Goal: Feedback & Contribution: Leave review/rating

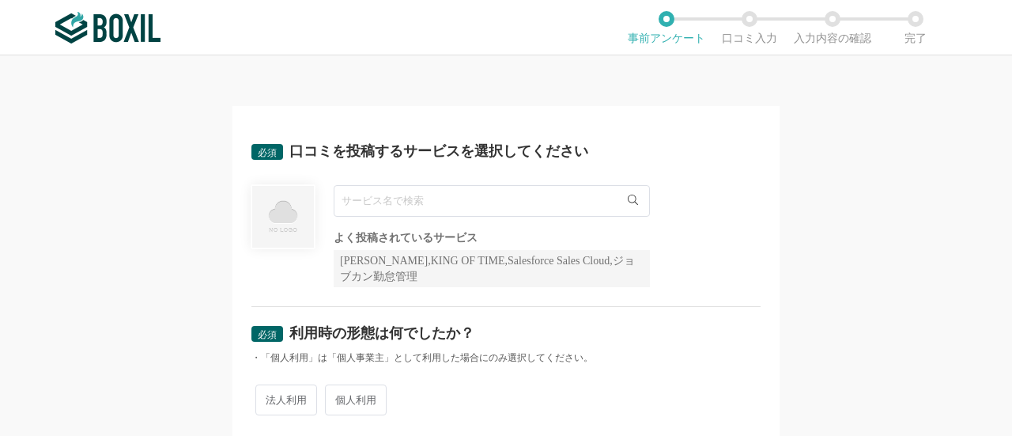
click at [395, 199] on input "text" at bounding box center [492, 201] width 316 height 32
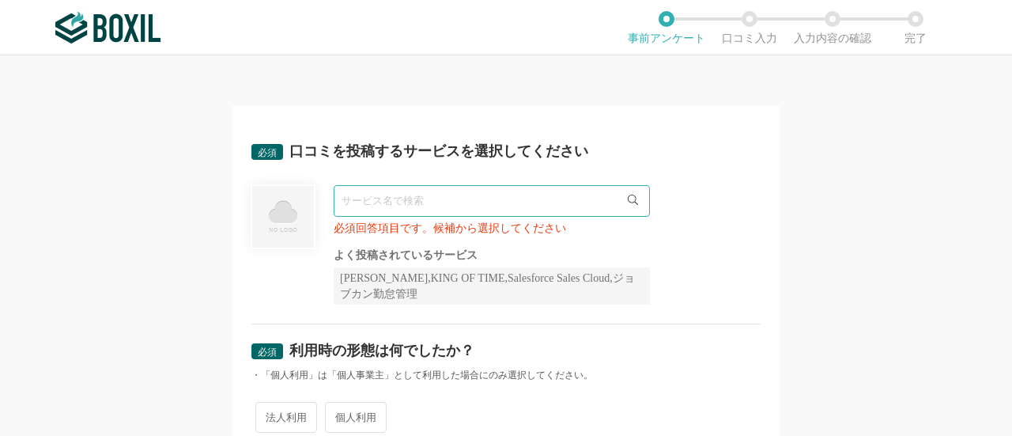
click at [273, 227] on img at bounding box center [283, 216] width 65 height 65
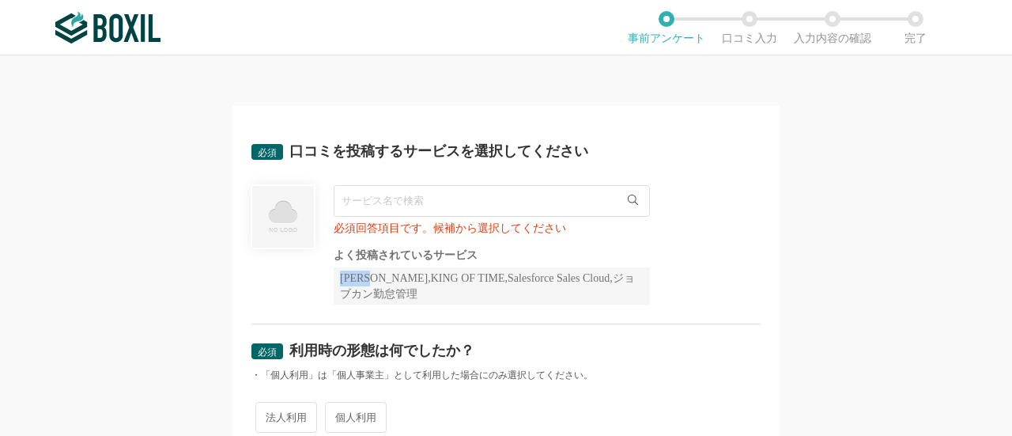
drag, startPoint x: 334, startPoint y: 282, endPoint x: 366, endPoint y: 277, distance: 32.8
click at [366, 277] on div "[PERSON_NAME],KING OF TIME,Salesforce Sales Cloud,ジョブカン勤怠管理" at bounding box center [492, 285] width 316 height 37
copy div "Sansa"
click at [384, 204] on input "text" at bounding box center [492, 201] width 316 height 32
paste input "Sansa"
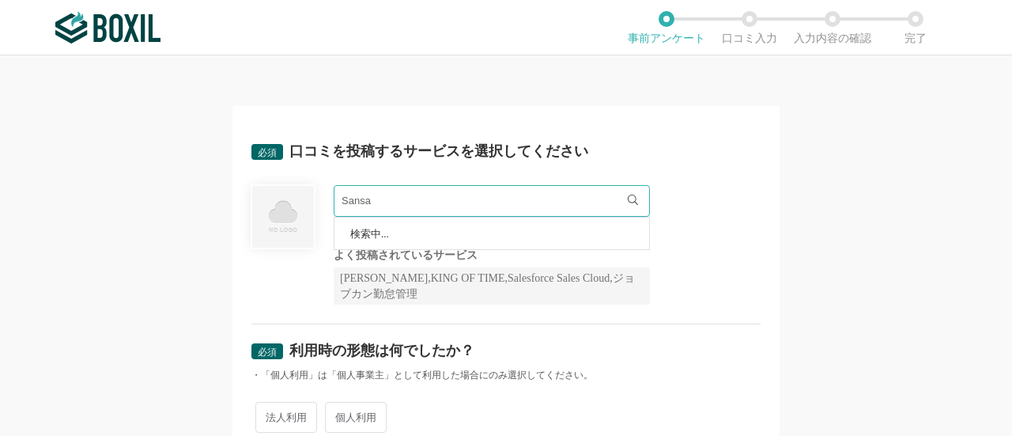
click at [739, 289] on div "Sansa 検索中... 必須回答項目です。候補から選択してください よく投稿されているサービス Sansan,KING OF TIME,Salesforce…" at bounding box center [505, 244] width 509 height 119
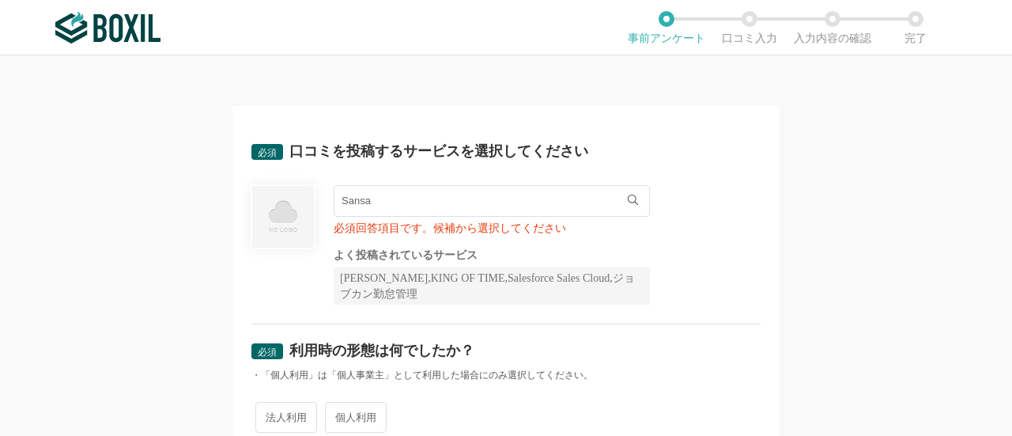
click at [378, 208] on input "Sansa" at bounding box center [492, 201] width 316 height 32
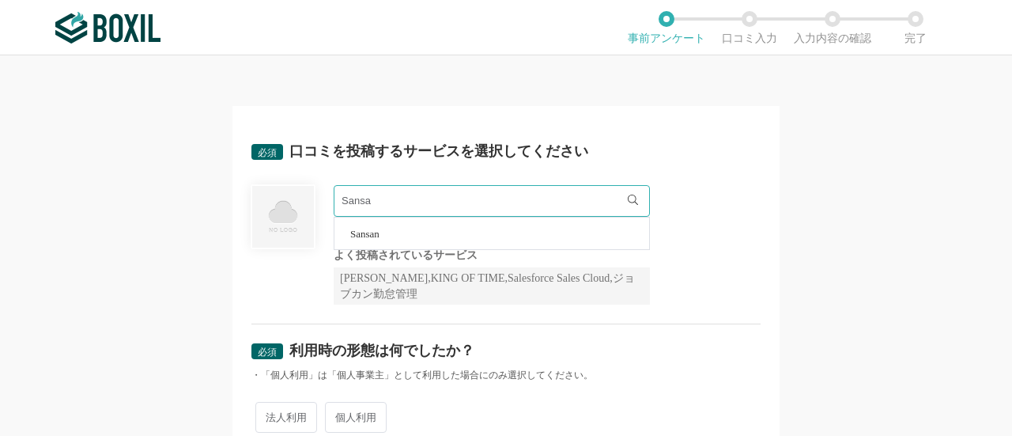
click at [364, 233] on span "Sansan" at bounding box center [364, 234] width 29 height 10
type input "Sansan"
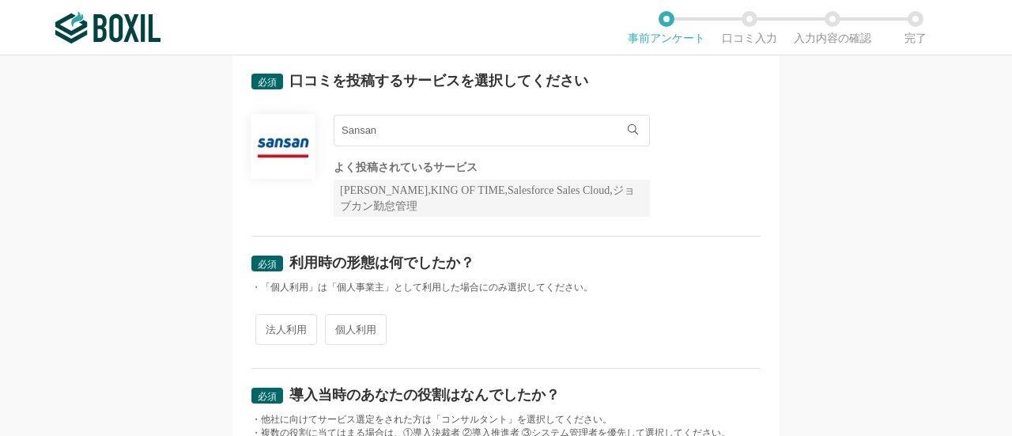
scroll to position [158, 0]
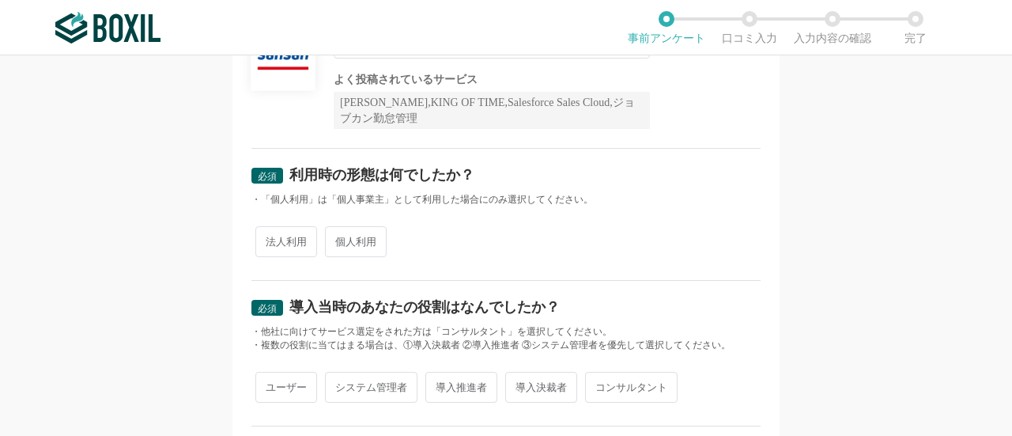
click at [361, 249] on span "個人利用" at bounding box center [356, 241] width 62 height 31
click at [339, 239] on input "個人利用" at bounding box center [334, 234] width 10 height 10
radio input "true"
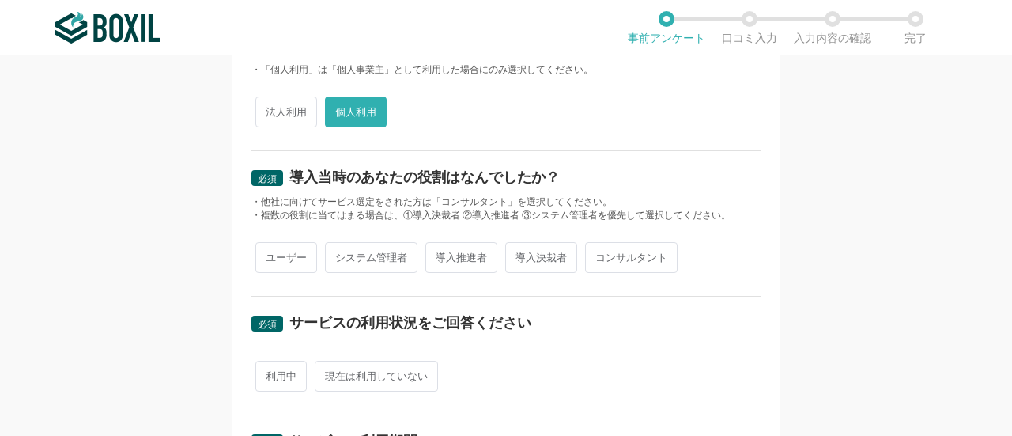
scroll to position [316, 0]
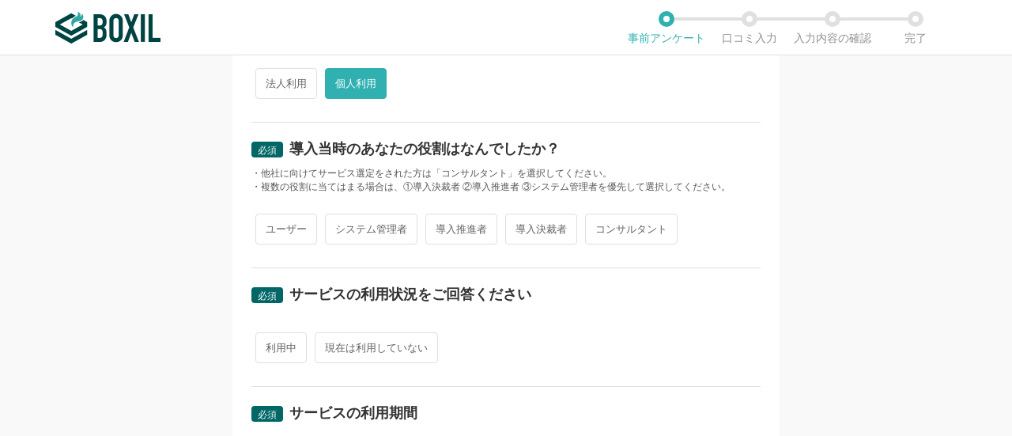
click at [274, 224] on span "ユーザー" at bounding box center [286, 229] width 62 height 31
click at [270, 224] on input "ユーザー" at bounding box center [264, 221] width 10 height 10
radio input "true"
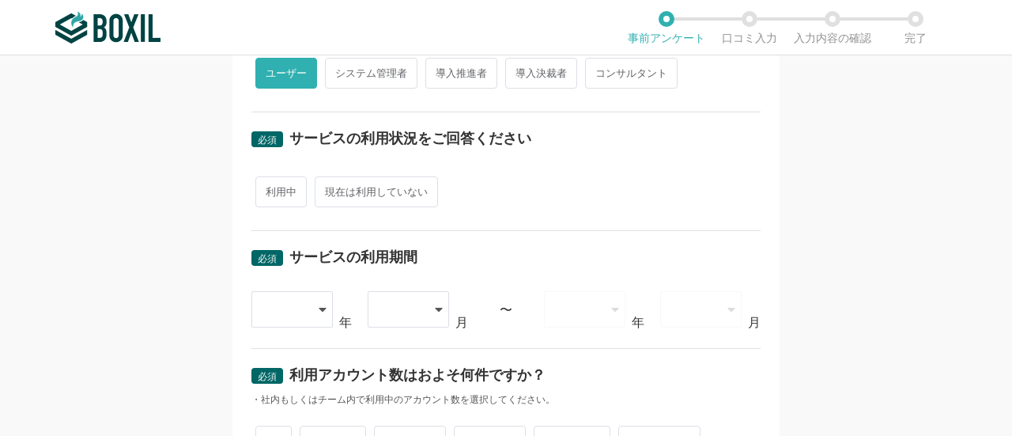
scroll to position [475, 0]
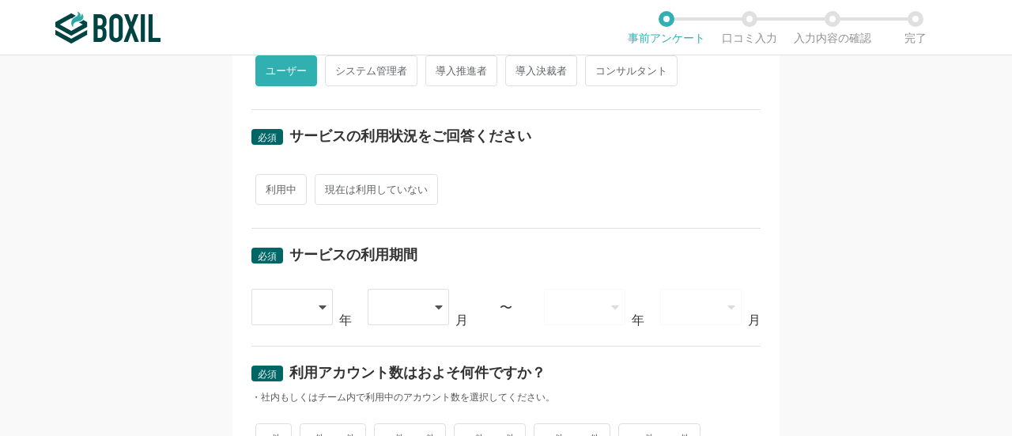
click at [288, 194] on span "利用中" at bounding box center [280, 189] width 51 height 31
click at [270, 187] on input "利用中" at bounding box center [264, 181] width 10 height 10
radio input "true"
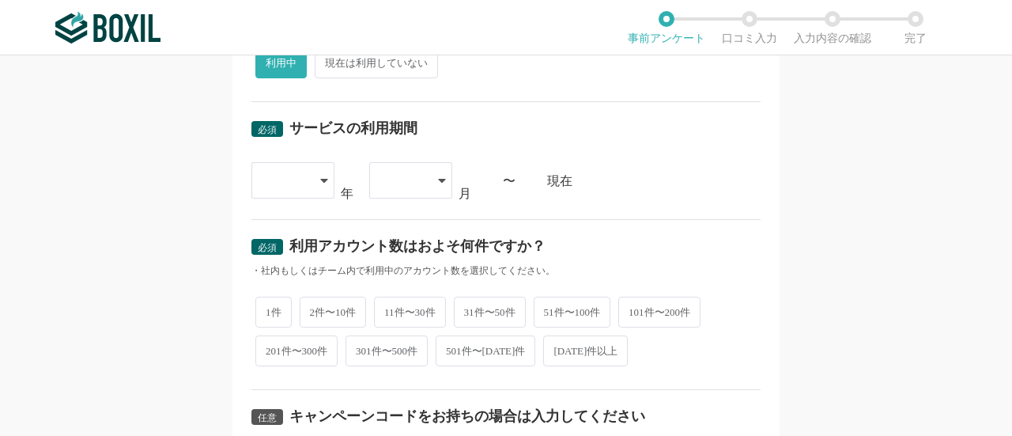
scroll to position [633, 0]
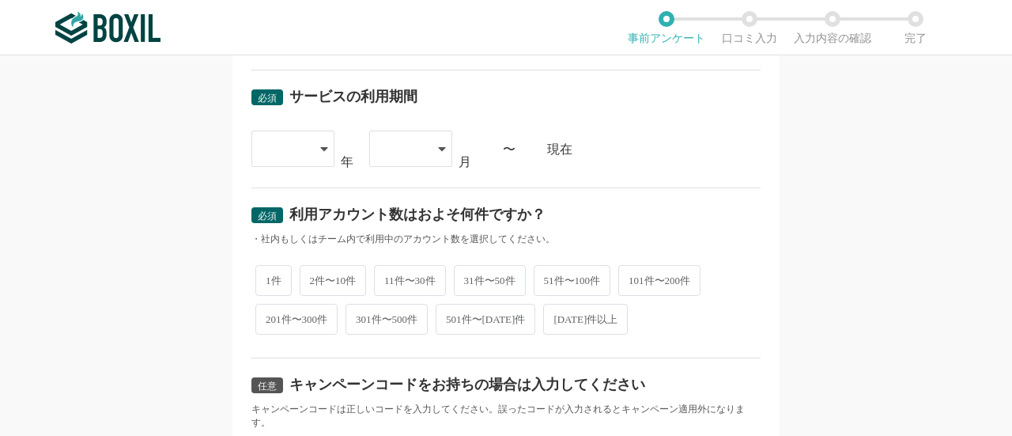
click at [307, 139] on div at bounding box center [292, 148] width 83 height 36
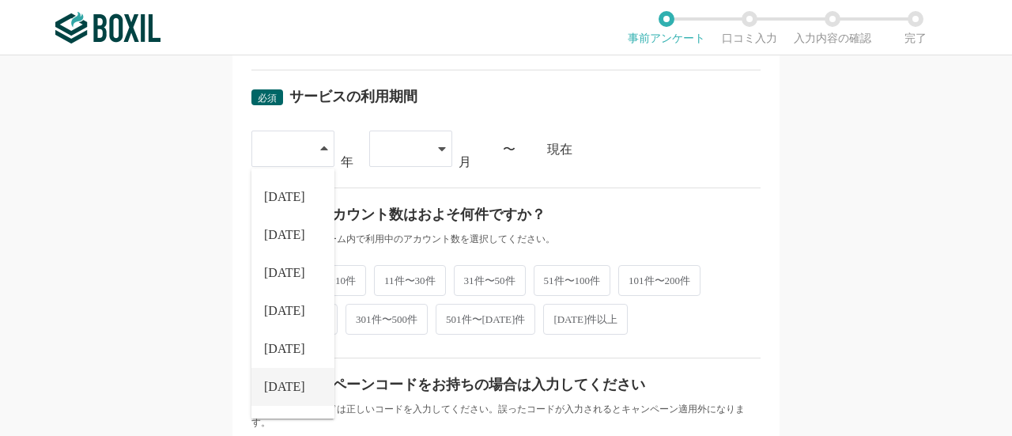
scroll to position [180, 0]
click at [288, 380] on li "[DATE]" at bounding box center [292, 393] width 83 height 38
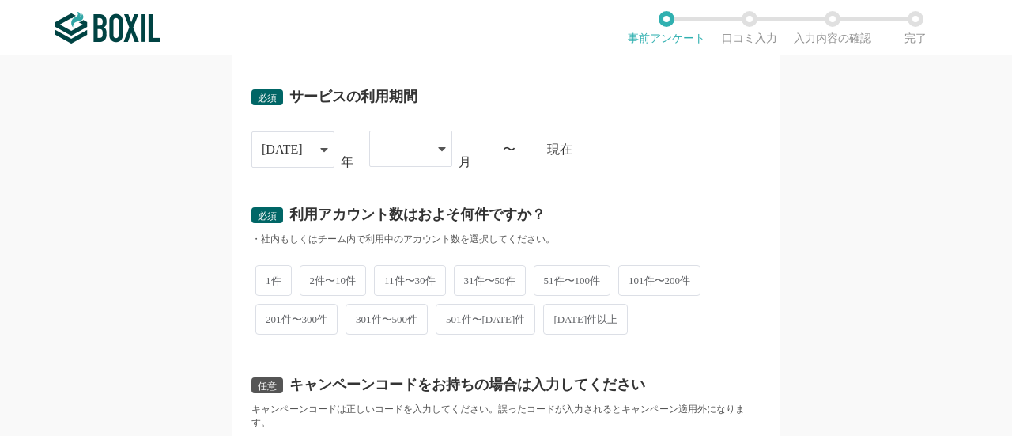
click at [440, 142] on icon at bounding box center [442, 148] width 8 height 13
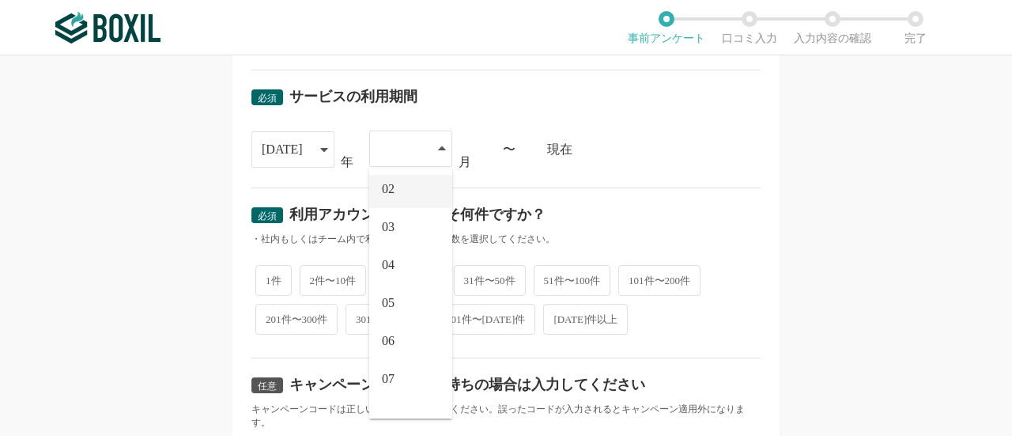
scroll to position [142, 0]
click at [395, 307] on li "08" at bounding box center [410, 317] width 83 height 38
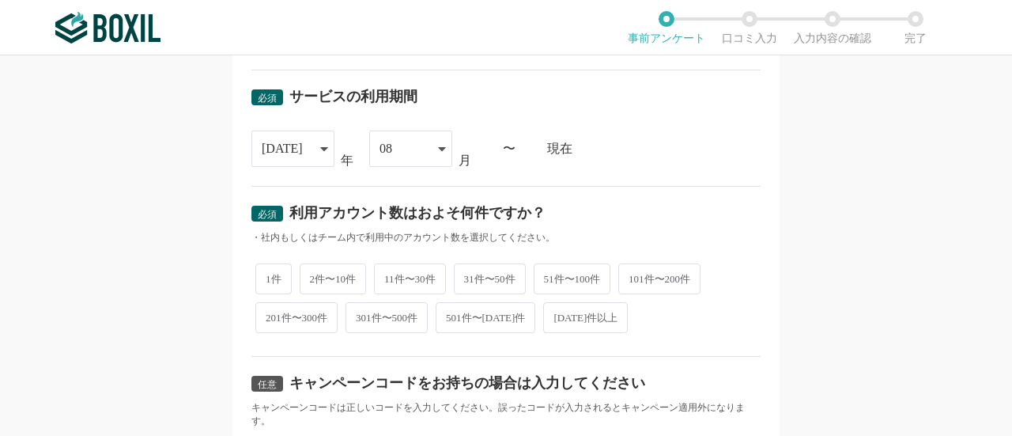
click at [742, 149] on div "現在" at bounding box center [654, 148] width 214 height 13
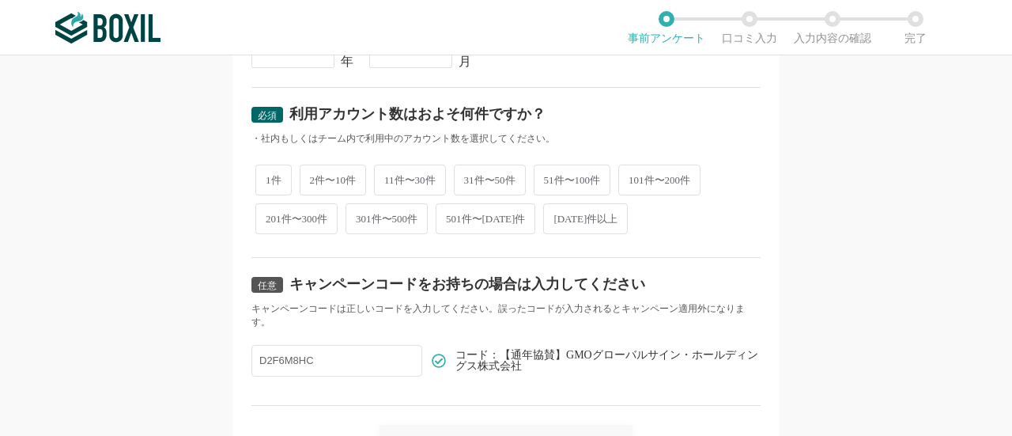
scroll to position [712, 0]
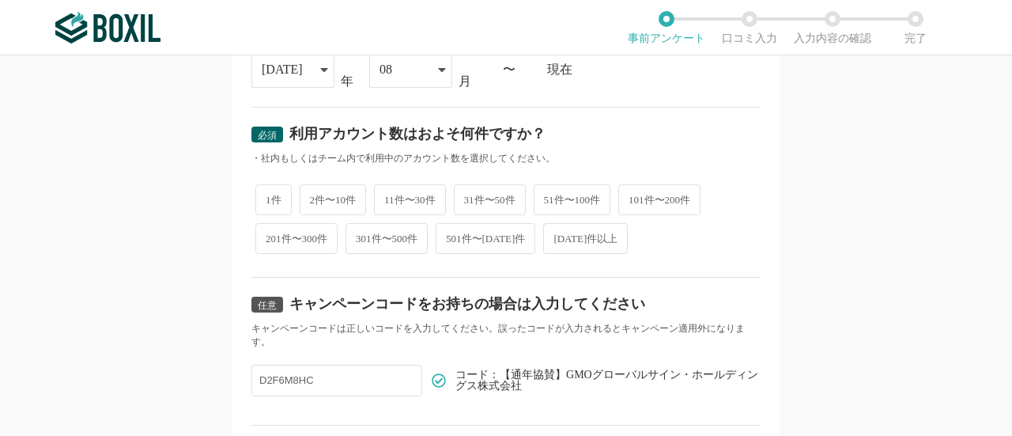
click at [270, 197] on span "1件" at bounding box center [273, 199] width 36 height 31
click at [270, 197] on input "1件" at bounding box center [264, 192] width 10 height 10
radio input "true"
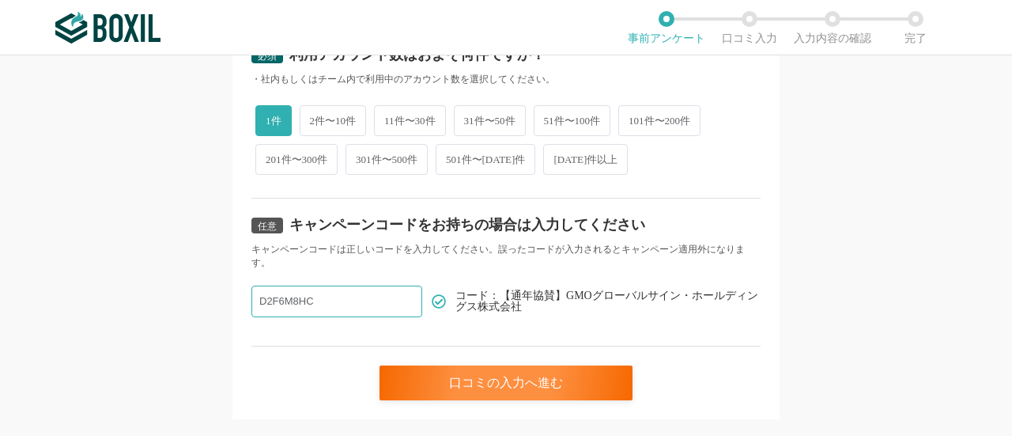
drag, startPoint x: 346, startPoint y: 301, endPoint x: 174, endPoint y: 287, distance: 172.2
click at [174, 287] on div "必須 口コミを投稿するサービスを選択してください Sansan Sansan よく投稿されているサービス Sansan,KING OF TIME,Salesf…" at bounding box center [506, 245] width 1012 height 380
paste input "Sansa"
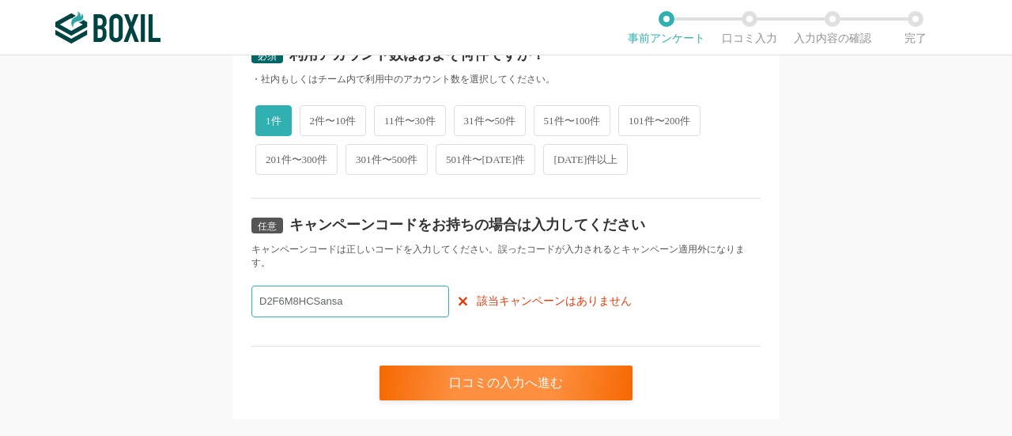
drag, startPoint x: 356, startPoint y: 291, endPoint x: 307, endPoint y: 297, distance: 49.3
click at [307, 297] on input "D2F6M8HCSansa" at bounding box center [350, 301] width 198 height 32
type input "D2F6M8HC"
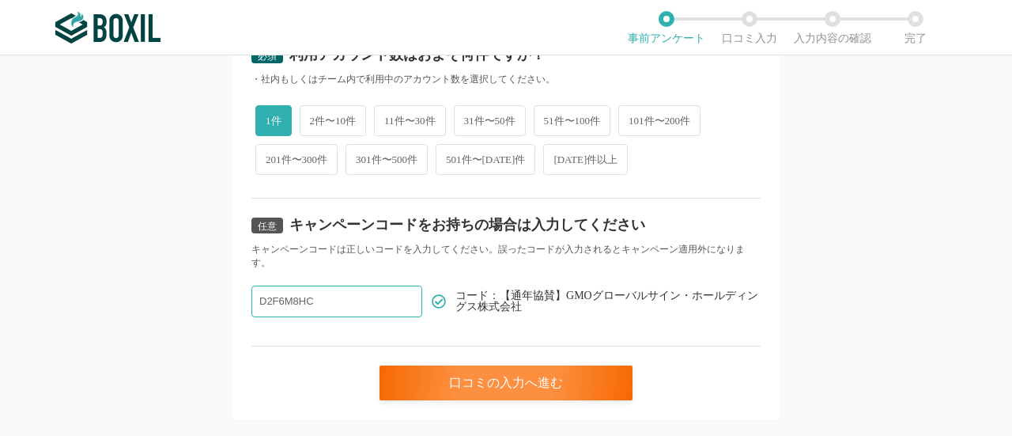
drag, startPoint x: 333, startPoint y: 297, endPoint x: 178, endPoint y: 182, distance: 192.8
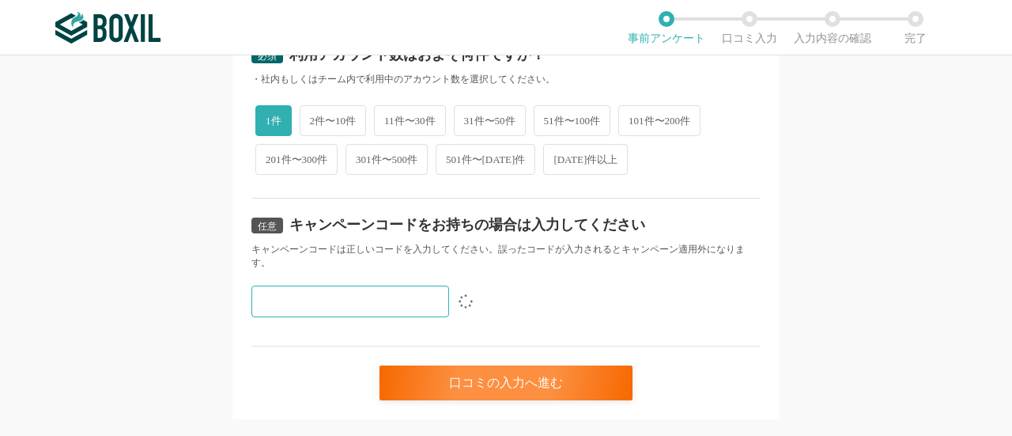
paste input "D2F6M8HC"
click at [331, 300] on input "D2F6M8HC" at bounding box center [350, 301] width 198 height 32
type input "D2F6M8HC"
drag, startPoint x: 332, startPoint y: 296, endPoint x: 28, endPoint y: 282, distance: 304.8
click at [28, 282] on div "必須 口コミを投稿するサービスを選択してください Sansan Sansan よく投稿されているサービス Sansan,KING OF TIME,Salesf…" at bounding box center [506, 245] width 1012 height 380
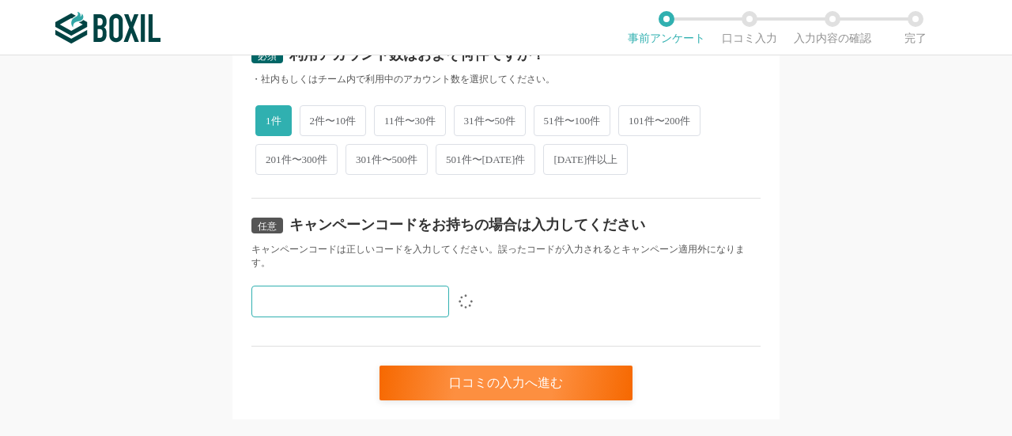
paste input "D2F6M8HC"
type input "D2F6M8HC"
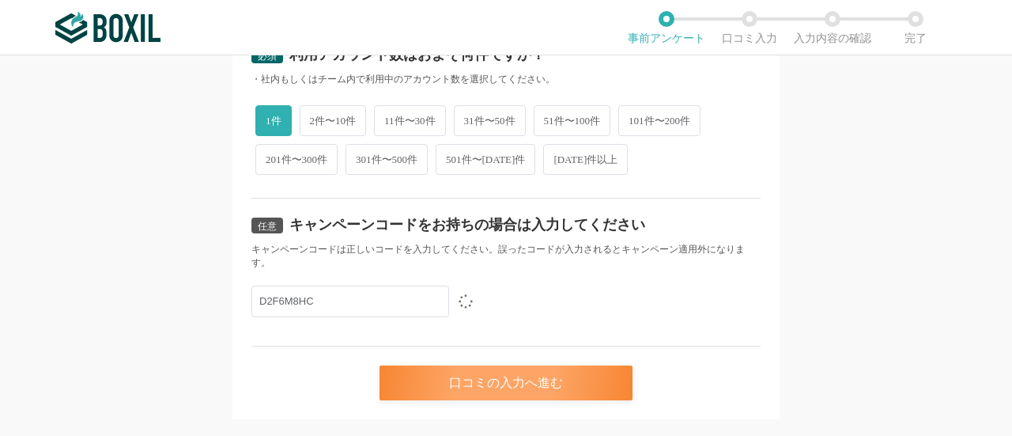
drag, startPoint x: 460, startPoint y: 391, endPoint x: 454, endPoint y: 378, distance: 14.9
click at [462, 391] on div "口コミの入力へ進む" at bounding box center [506, 382] width 253 height 35
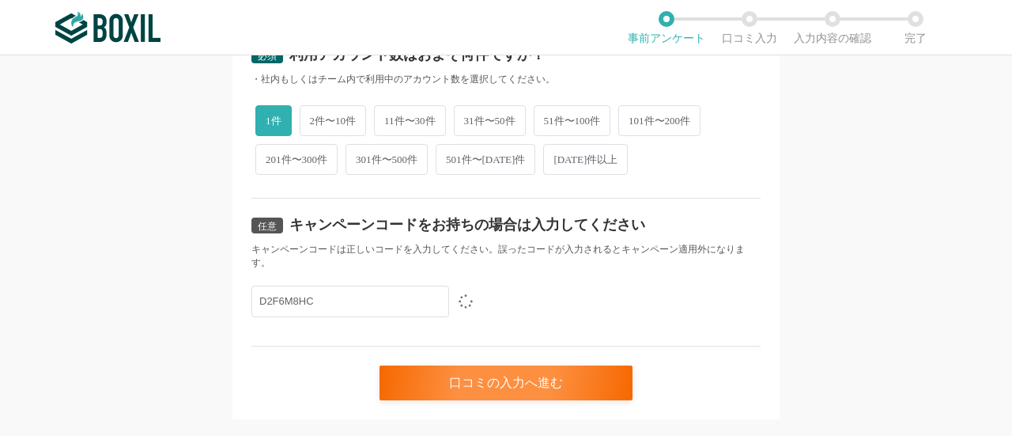
scroll to position [0, 0]
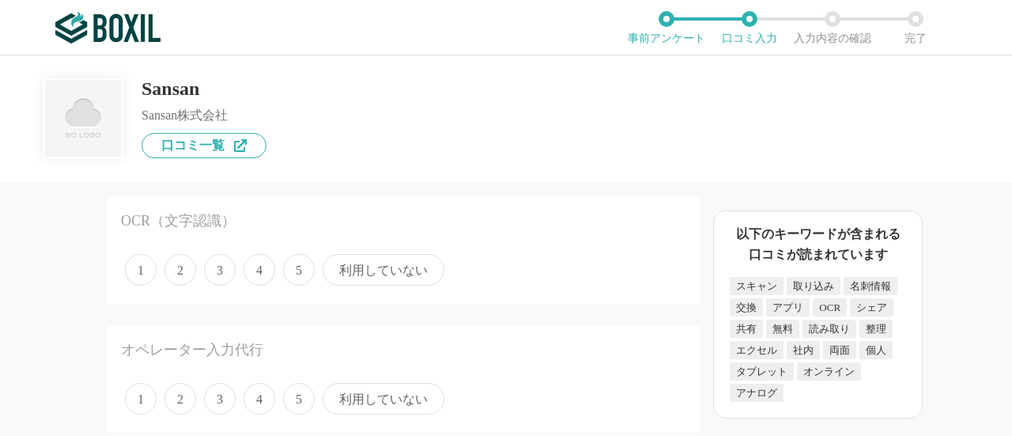
scroll to position [79, 0]
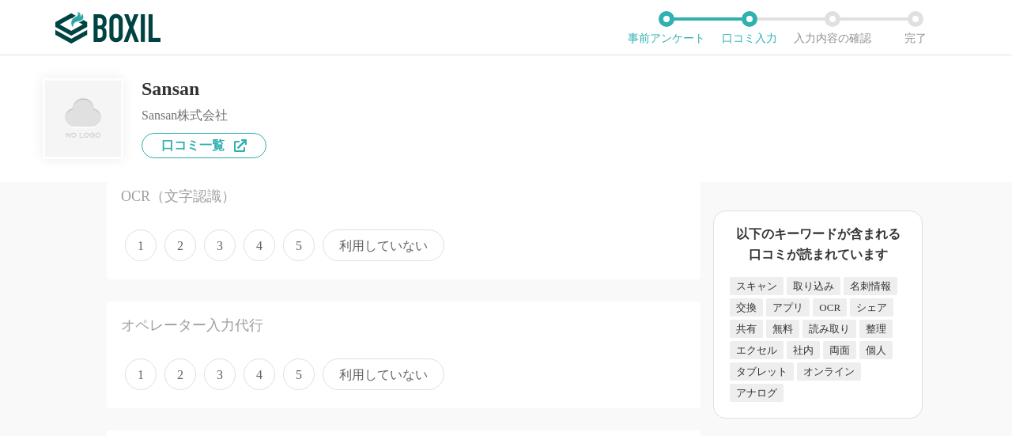
click at [215, 247] on span "3" at bounding box center [220, 245] width 32 height 32
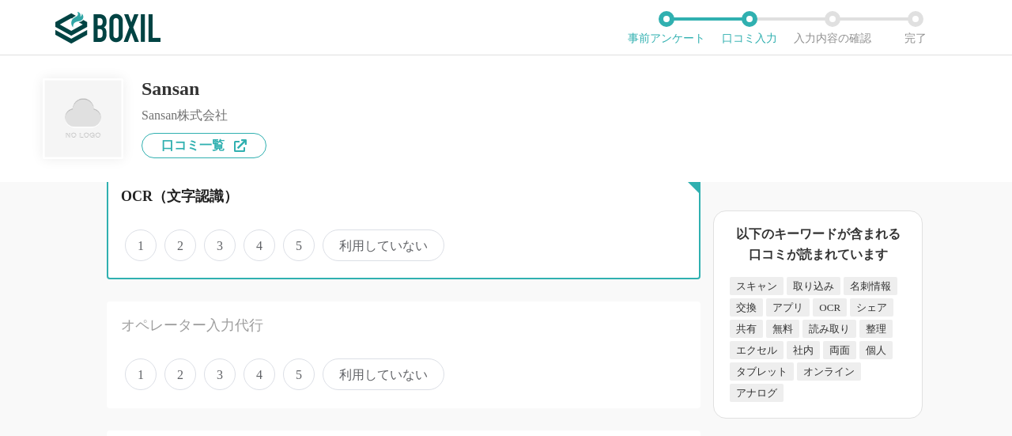
click at [215, 242] on input "3" at bounding box center [213, 237] width 10 height 10
radio input "true"
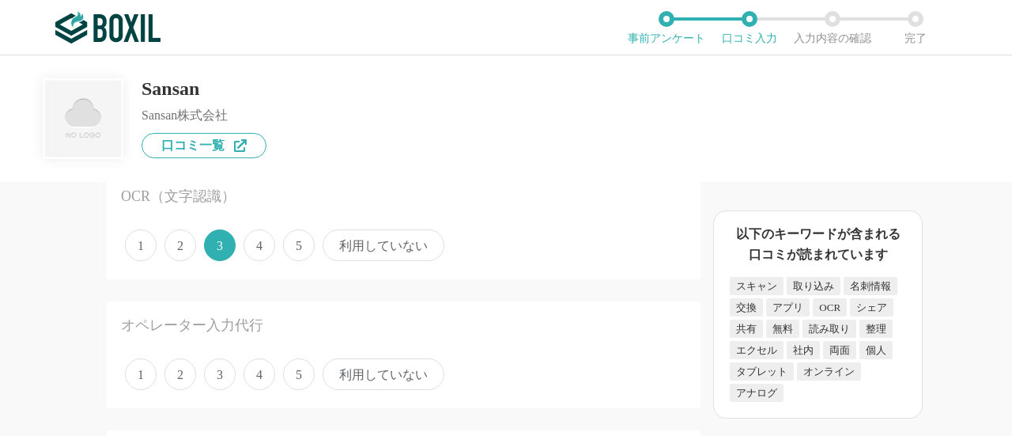
drag, startPoint x: 214, startPoint y: 372, endPoint x: 225, endPoint y: 353, distance: 22.7
click at [217, 368] on span "3" at bounding box center [220, 374] width 32 height 32
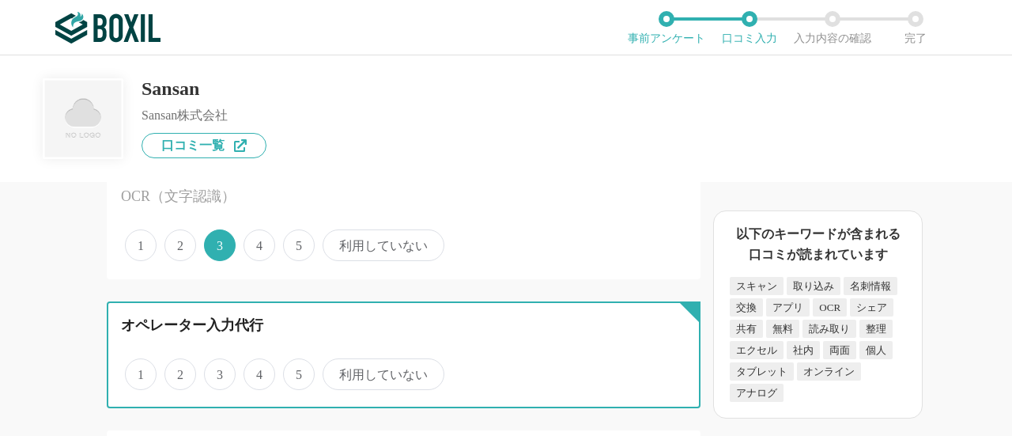
click at [217, 368] on input "3" at bounding box center [213, 366] width 10 height 10
radio input "true"
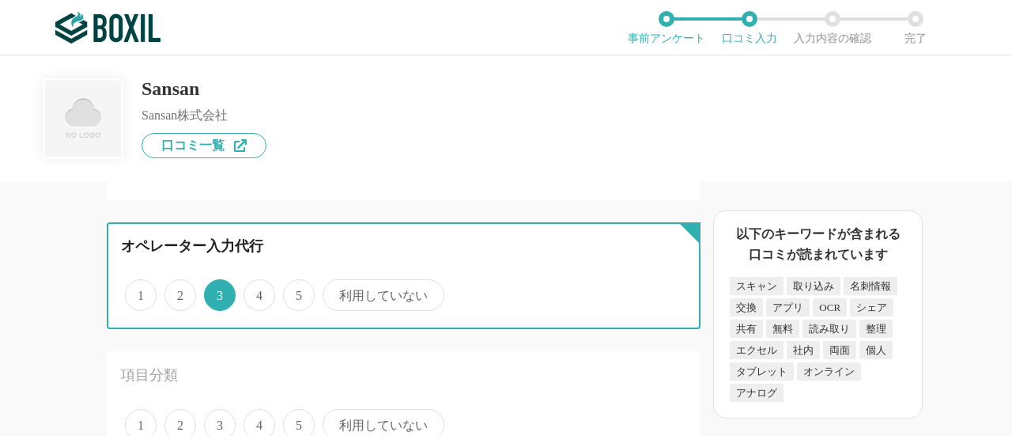
scroll to position [316, 0]
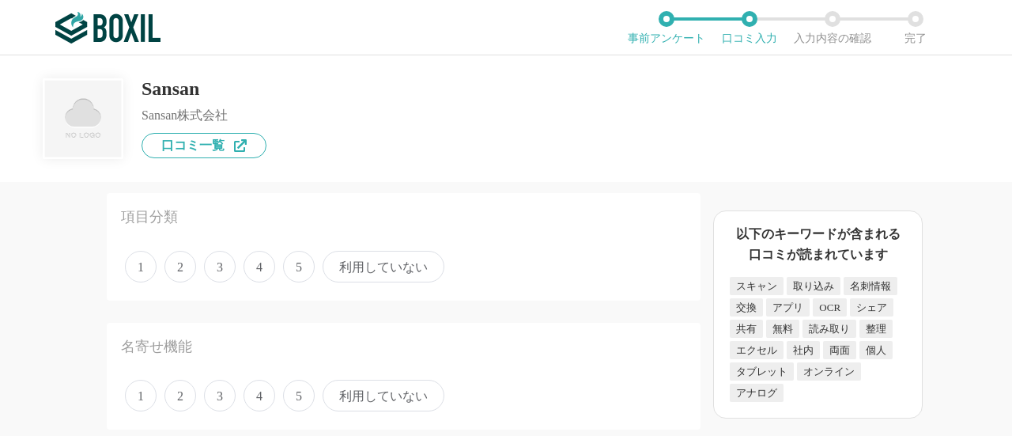
click at [206, 266] on span "3" at bounding box center [220, 267] width 32 height 32
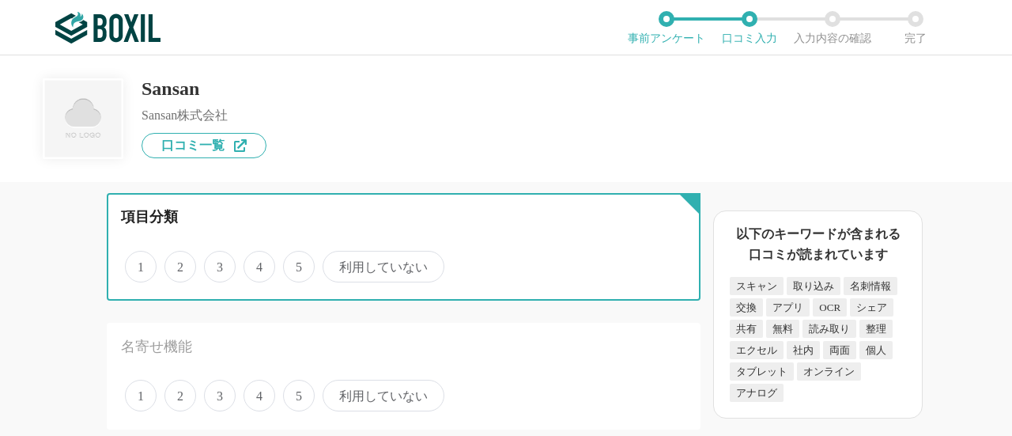
click at [208, 263] on input "3" at bounding box center [213, 258] width 10 height 10
radio input "true"
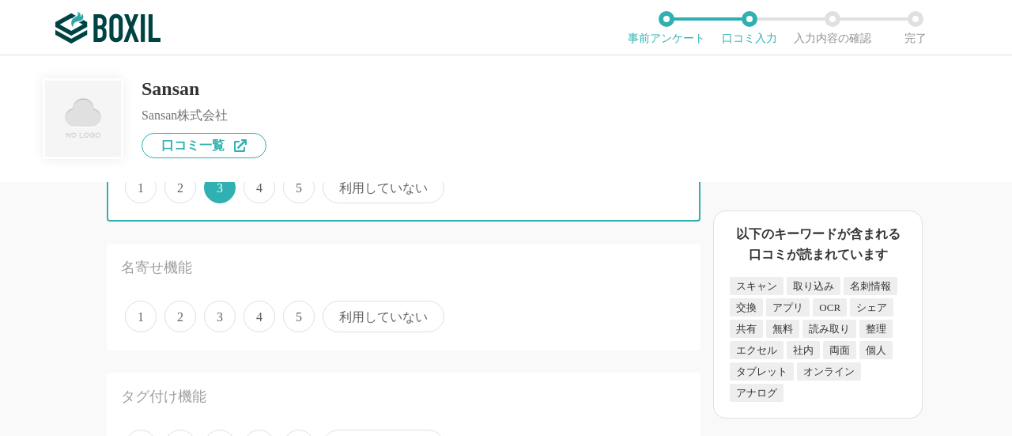
scroll to position [395, 0]
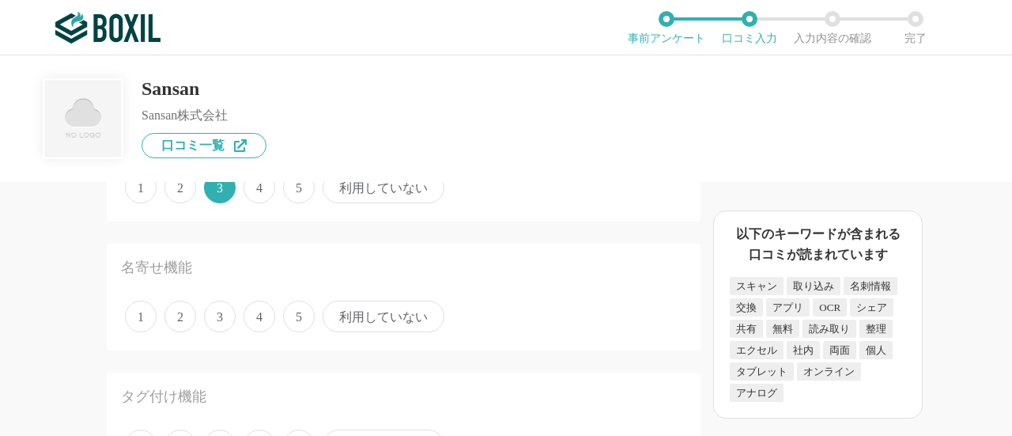
click at [215, 327] on span "3" at bounding box center [220, 317] width 32 height 32
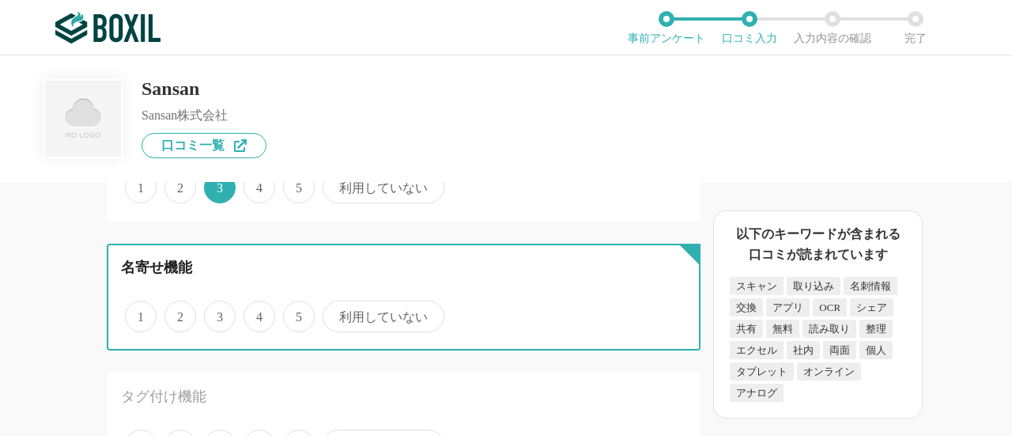
click at [215, 313] on input "3" at bounding box center [213, 308] width 10 height 10
radio input "true"
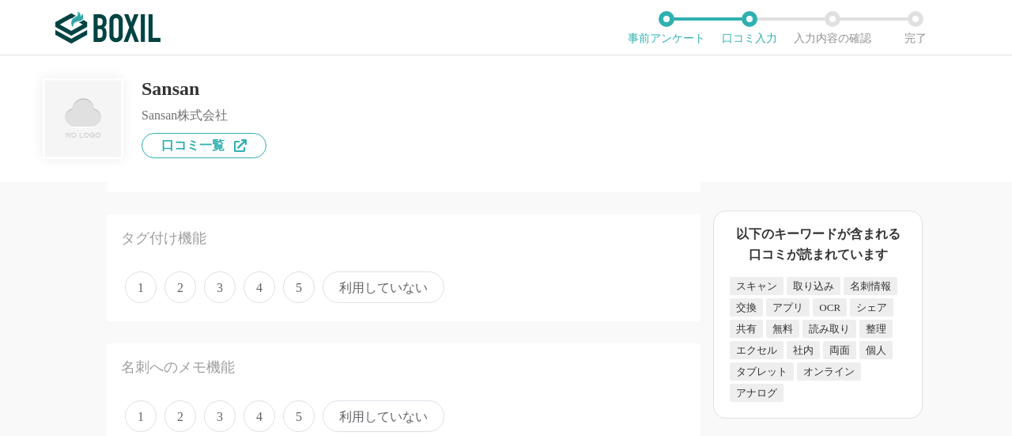
click at [220, 292] on span "3" at bounding box center [220, 287] width 32 height 32
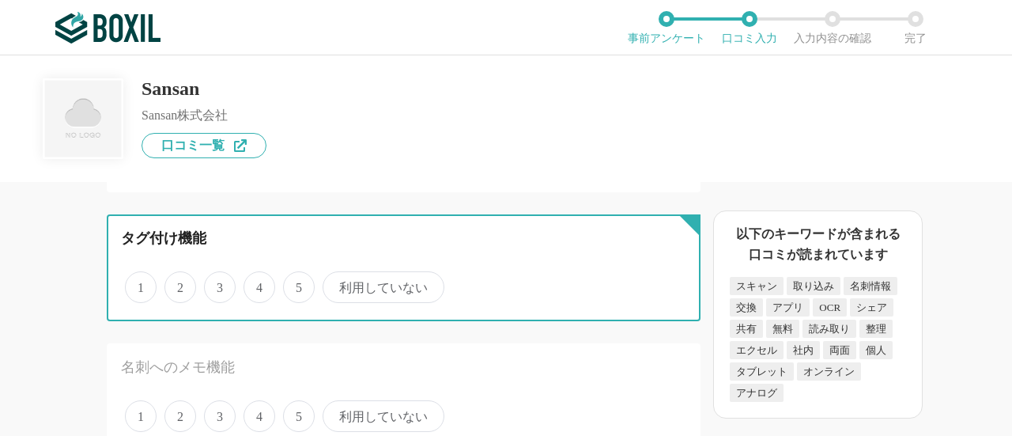
click at [218, 284] on input "3" at bounding box center [213, 279] width 10 height 10
radio input "true"
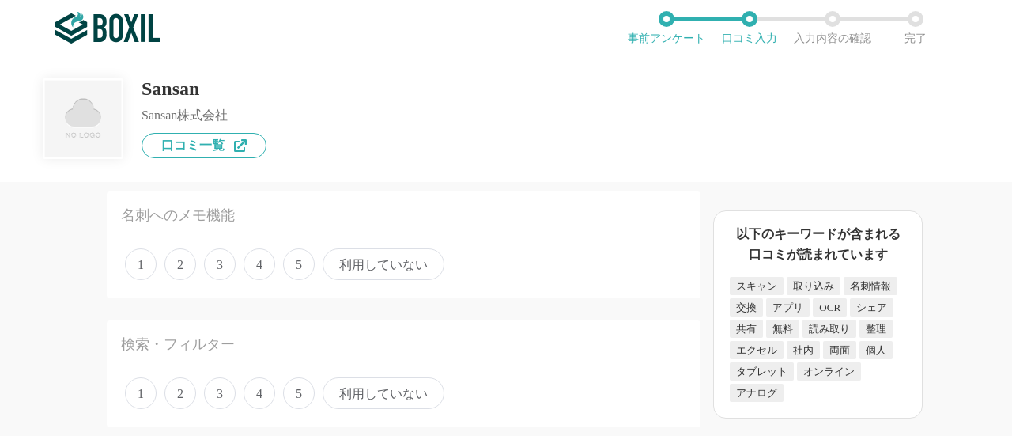
scroll to position [712, 0]
click at [223, 259] on span "3" at bounding box center [220, 258] width 32 height 32
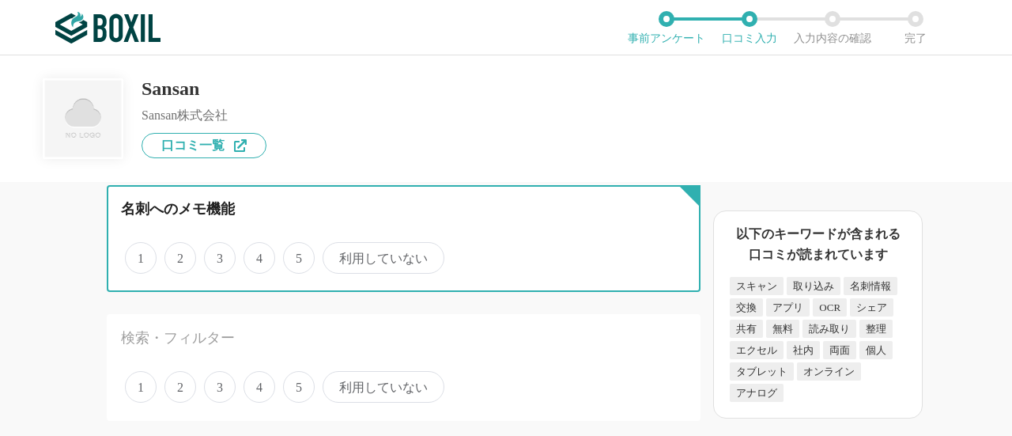
click at [218, 255] on input "3" at bounding box center [213, 249] width 10 height 10
radio input "true"
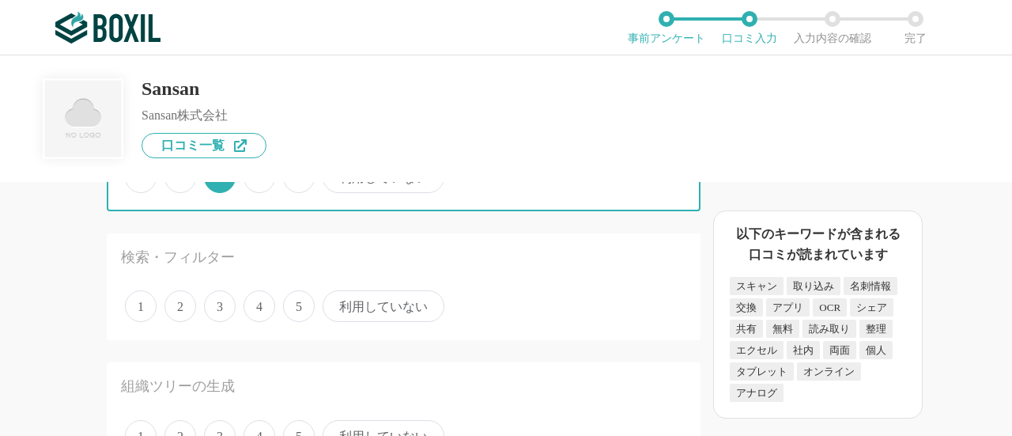
scroll to position [870, 0]
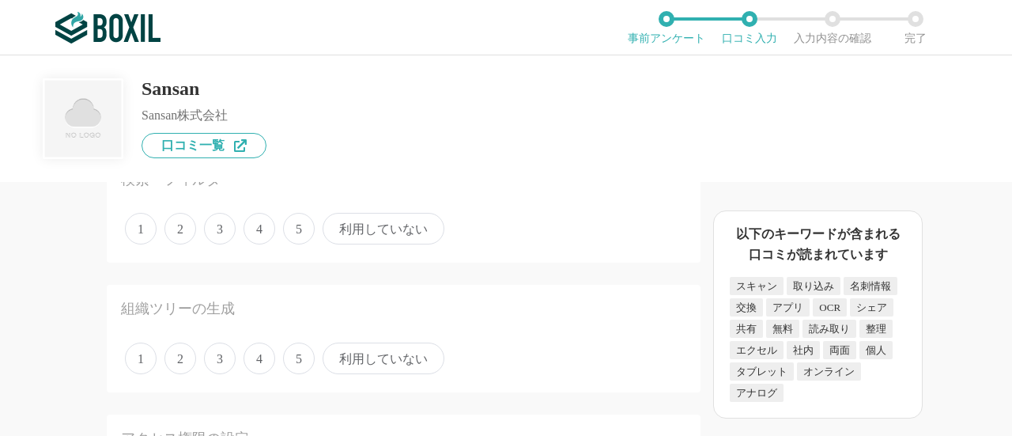
click at [221, 232] on span "3" at bounding box center [220, 229] width 32 height 32
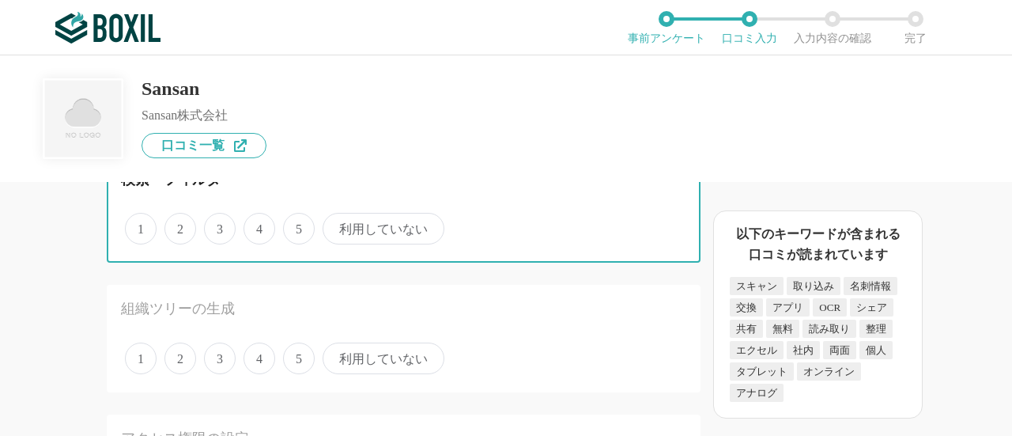
click at [218, 225] on input "3" at bounding box center [213, 220] width 10 height 10
radio input "true"
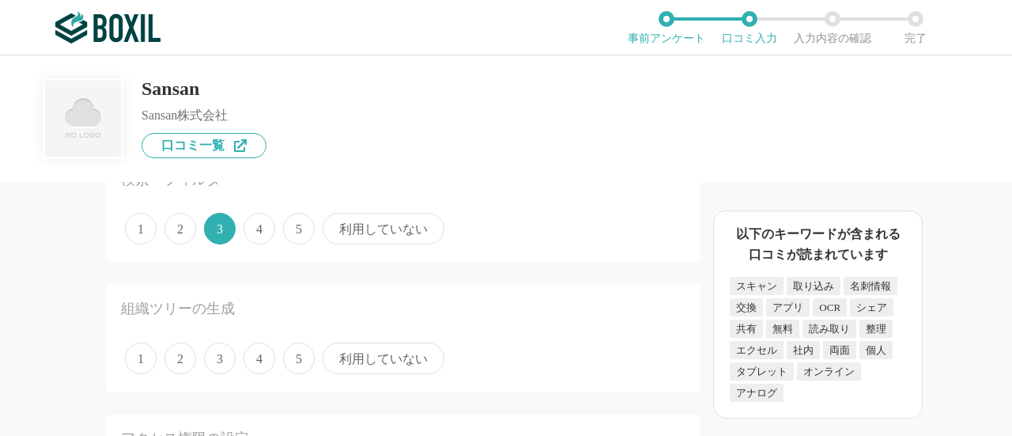
click at [217, 355] on span "3" at bounding box center [220, 358] width 32 height 32
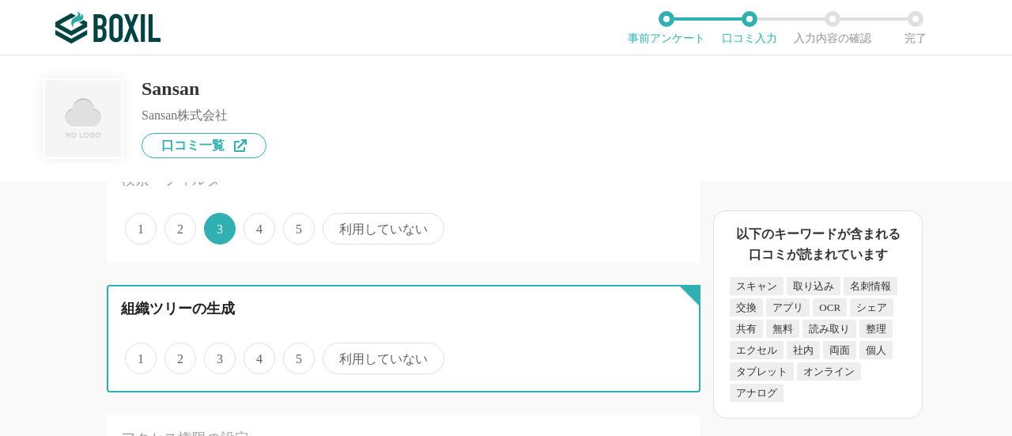
click at [217, 355] on input "3" at bounding box center [213, 350] width 10 height 10
radio input "true"
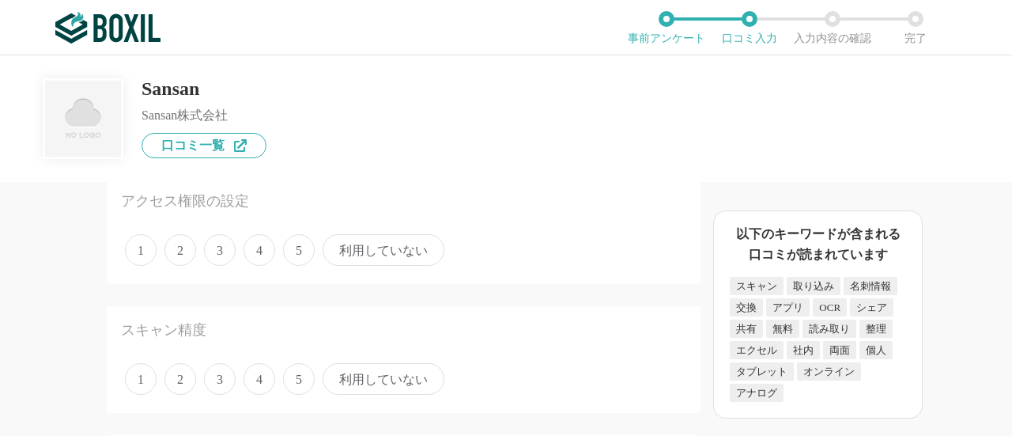
click at [222, 245] on span "3" at bounding box center [220, 250] width 32 height 32
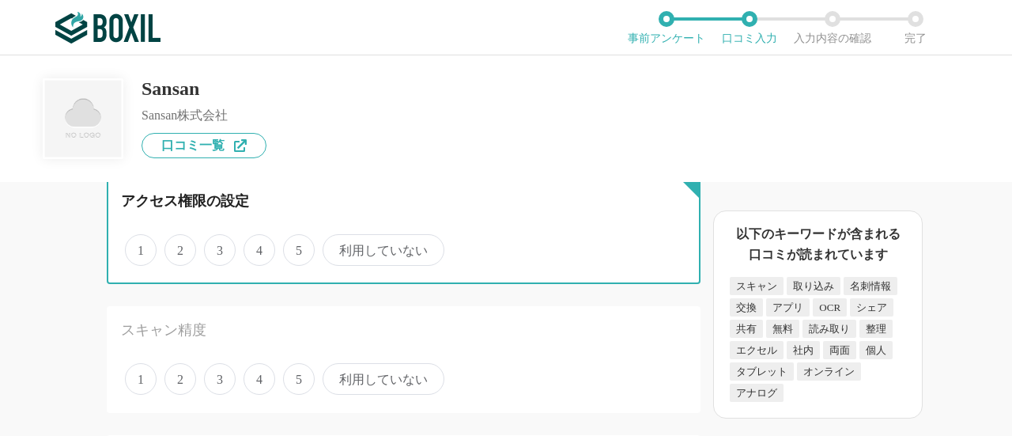
click at [218, 245] on input "3" at bounding box center [213, 241] width 10 height 10
radio input "true"
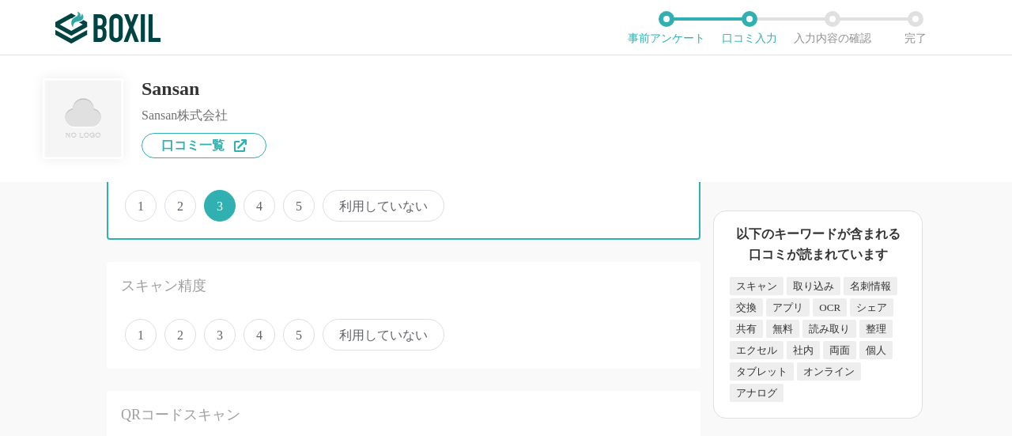
scroll to position [1186, 0]
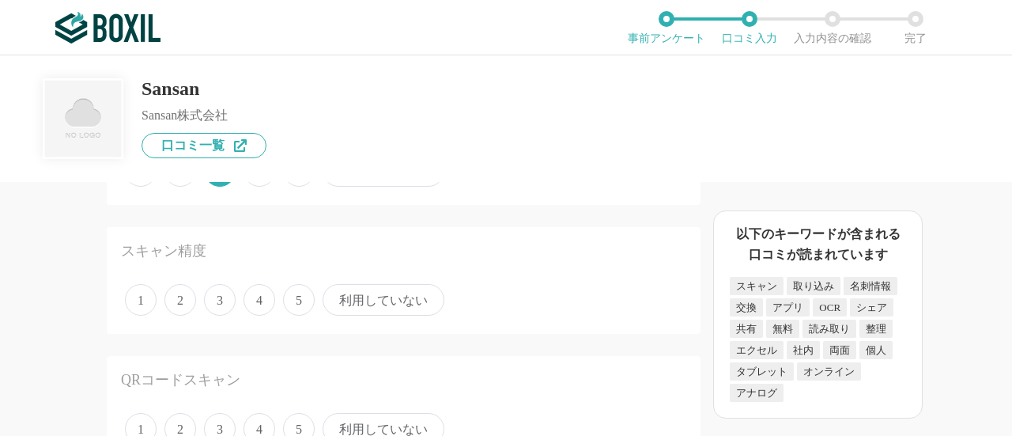
click at [220, 299] on span "3" at bounding box center [220, 300] width 32 height 32
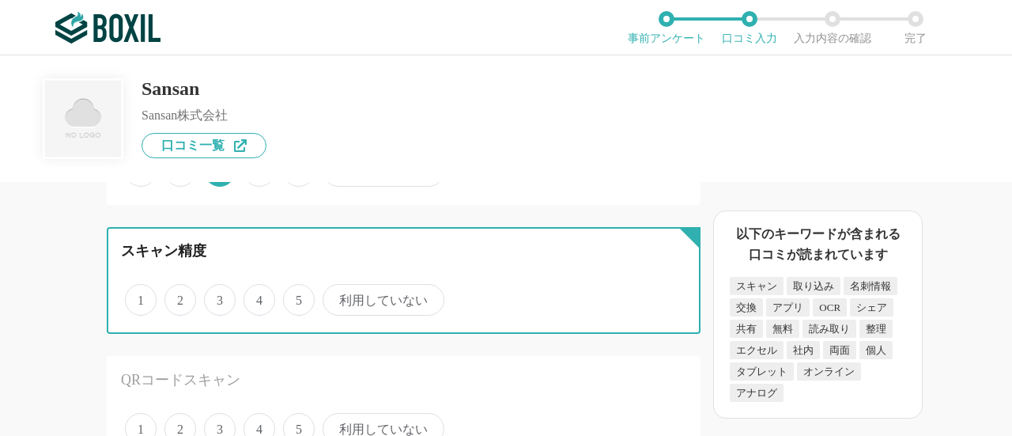
click at [218, 297] on input "3" at bounding box center [213, 291] width 10 height 10
radio input "true"
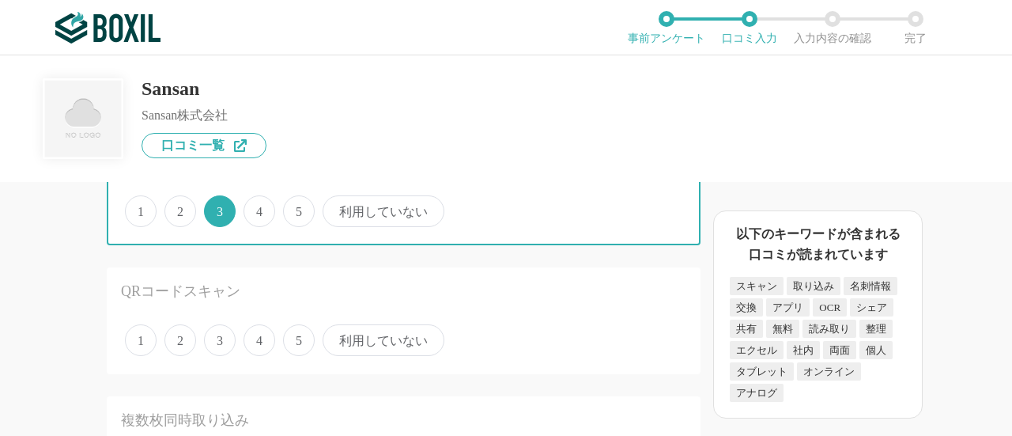
scroll to position [1344, 0]
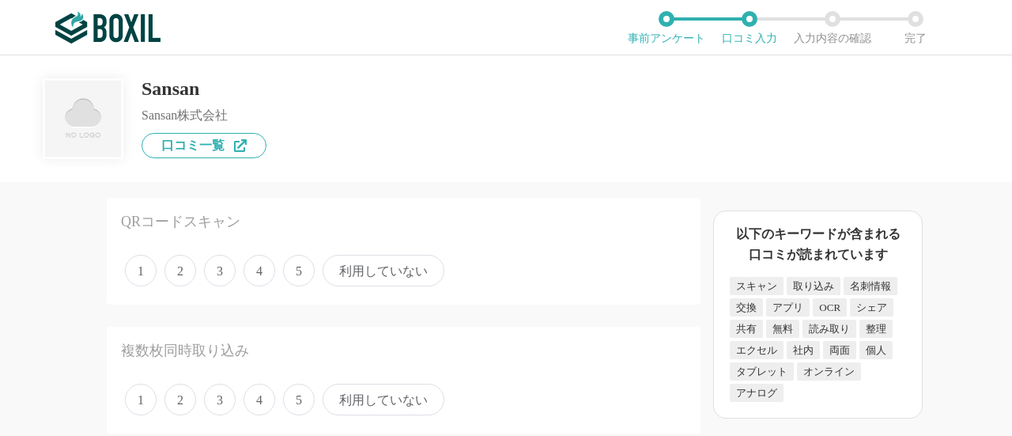
click at [221, 268] on span "3" at bounding box center [220, 271] width 32 height 32
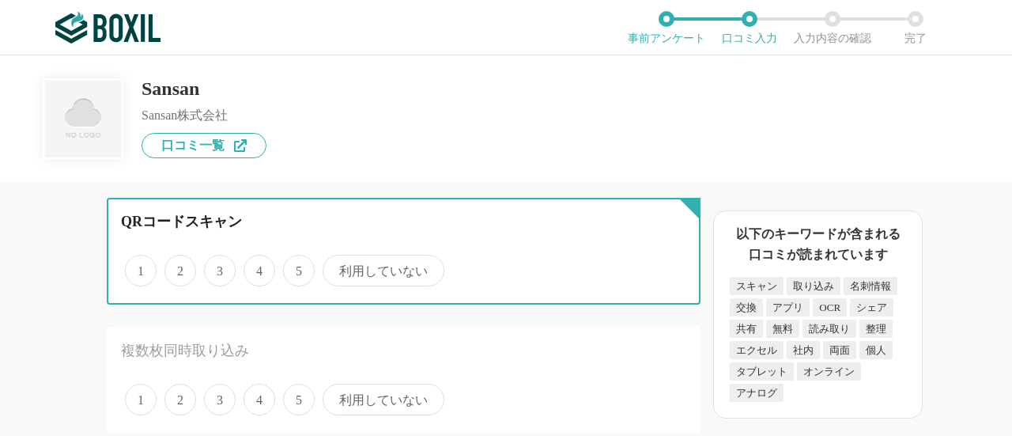
click at [218, 267] on input "3" at bounding box center [213, 262] width 10 height 10
radio input "true"
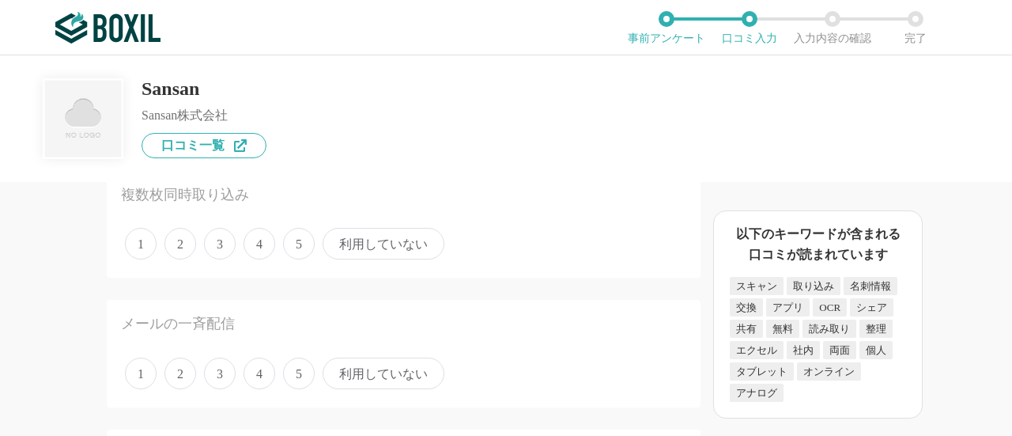
scroll to position [1503, 0]
click at [219, 249] on span "3" at bounding box center [220, 241] width 32 height 32
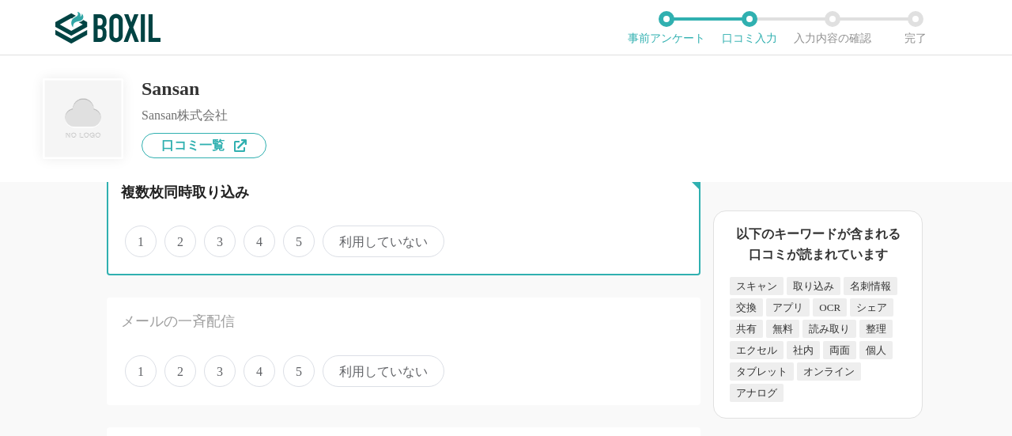
click at [218, 238] on input "3" at bounding box center [213, 233] width 10 height 10
radio input "true"
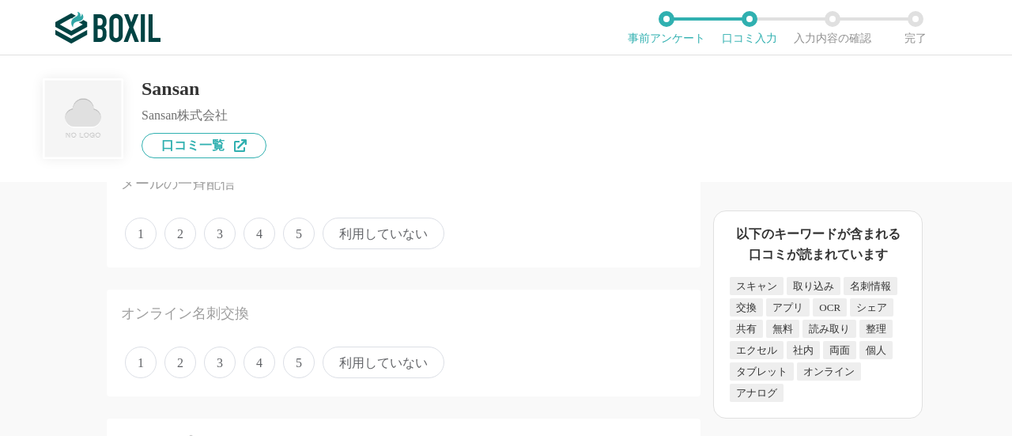
scroll to position [1661, 0]
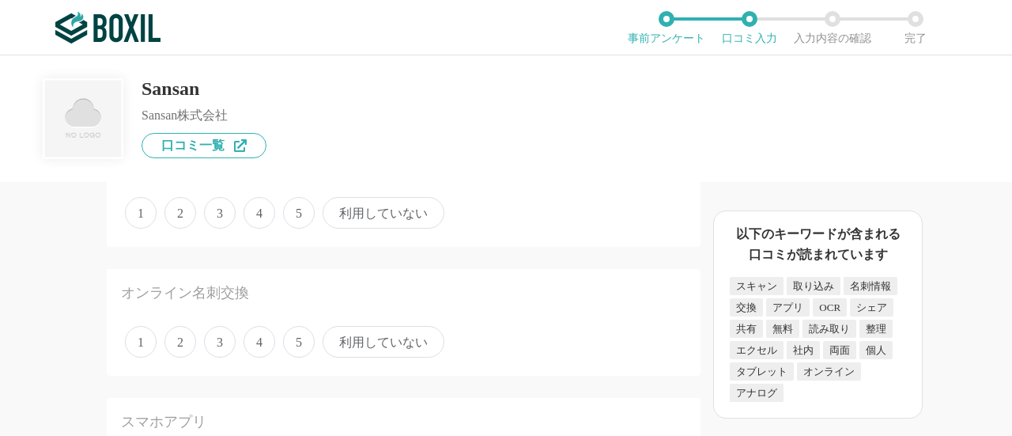
click at [217, 222] on span "3" at bounding box center [220, 213] width 32 height 32
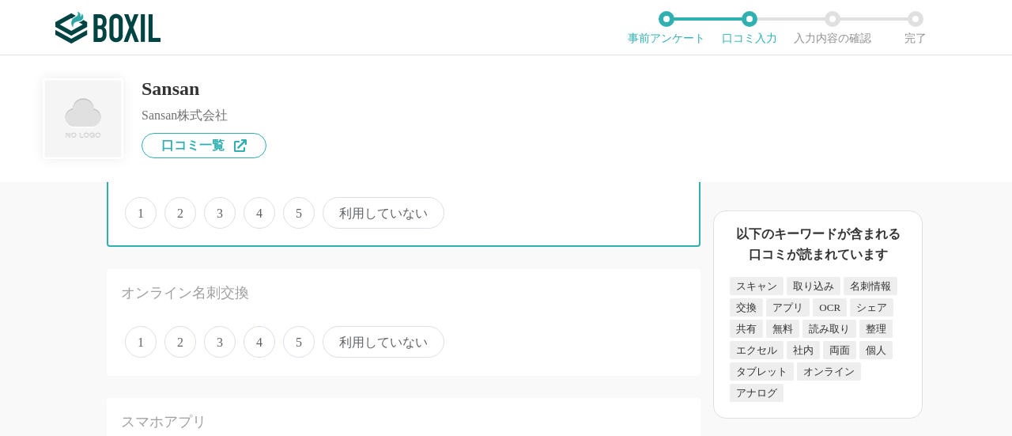
click at [217, 210] on input "3" at bounding box center [213, 204] width 10 height 10
radio input "true"
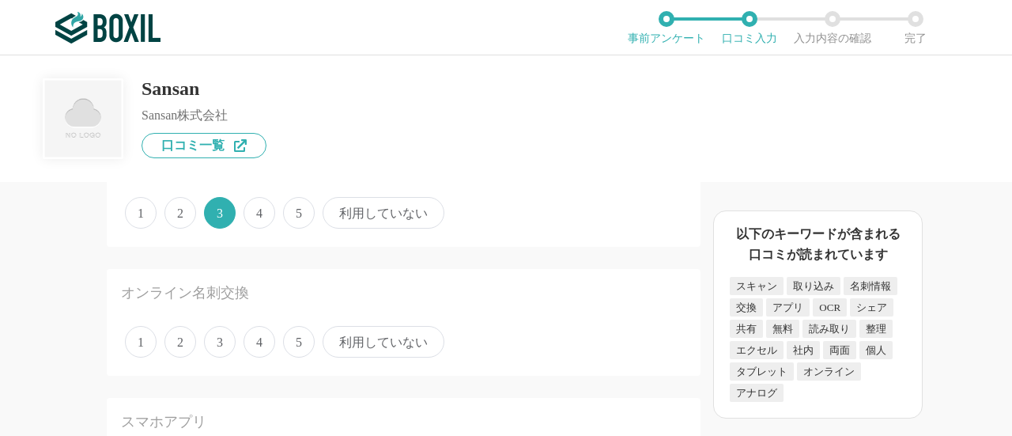
click at [174, 341] on span "2" at bounding box center [180, 342] width 32 height 32
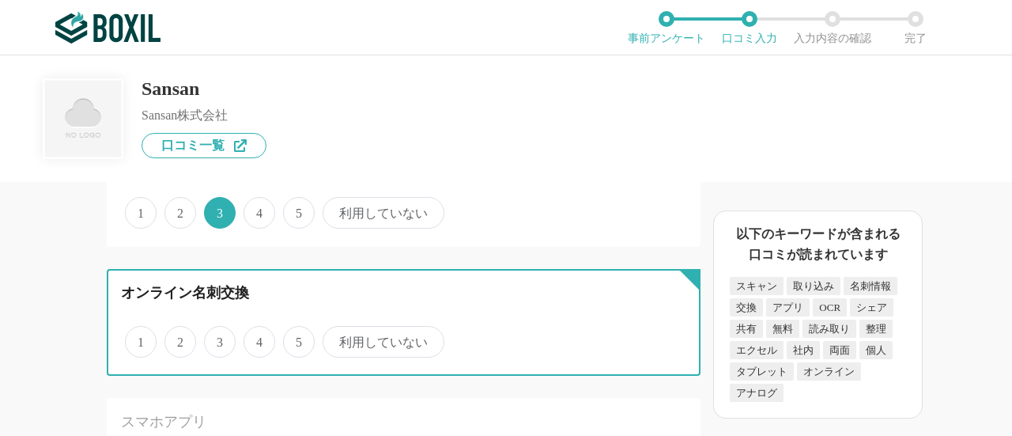
click at [174, 338] on input "2" at bounding box center [173, 333] width 10 height 10
radio input "true"
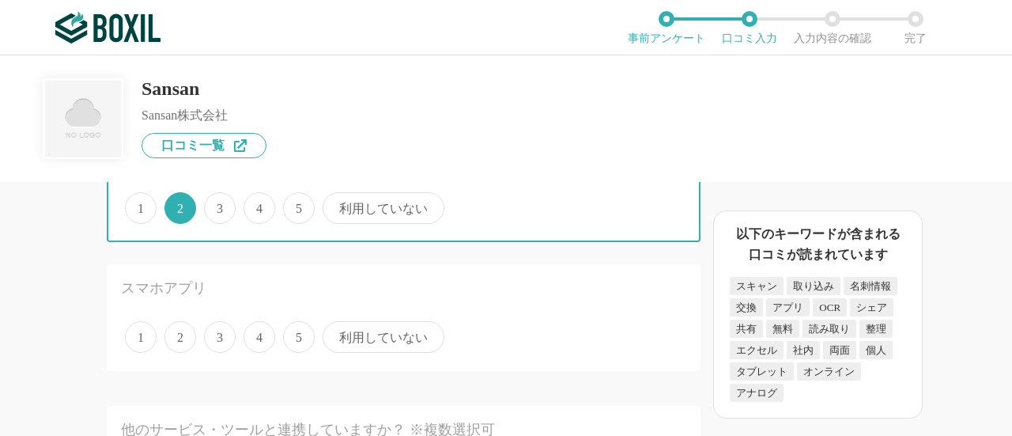
scroll to position [1819, 0]
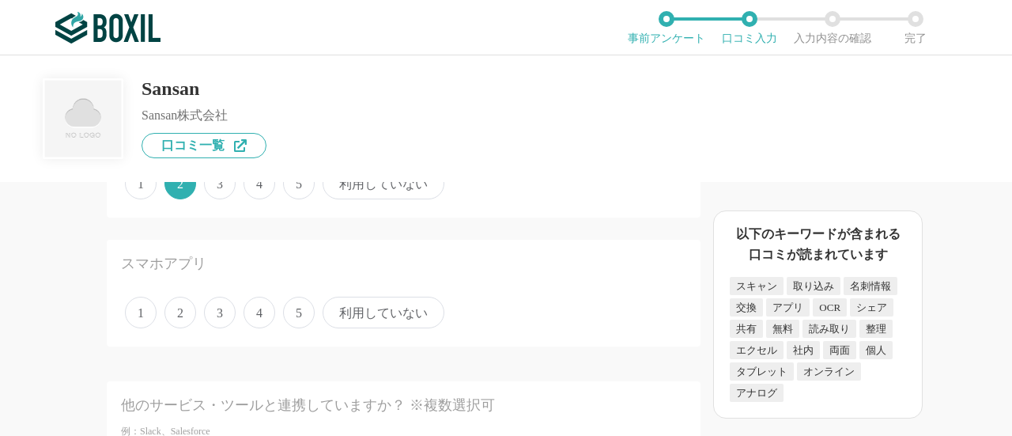
click at [216, 311] on span "3" at bounding box center [220, 313] width 32 height 32
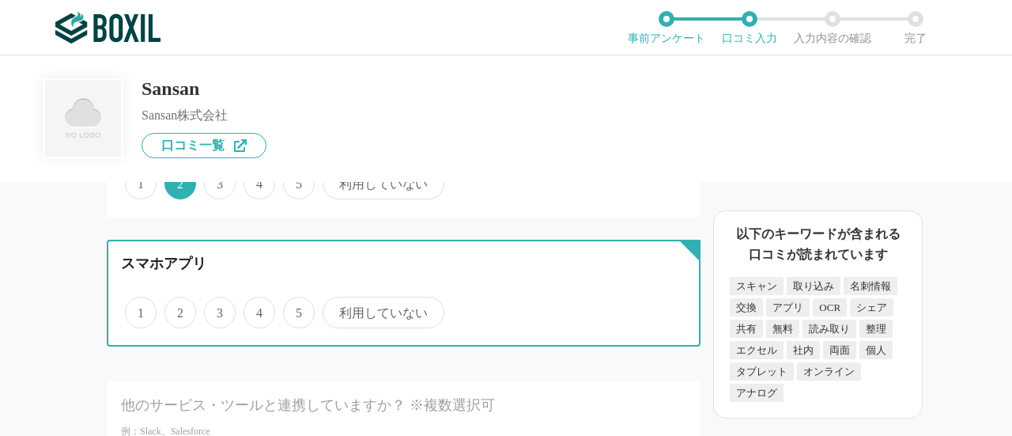
click at [216, 309] on input "3" at bounding box center [213, 304] width 10 height 10
radio input "true"
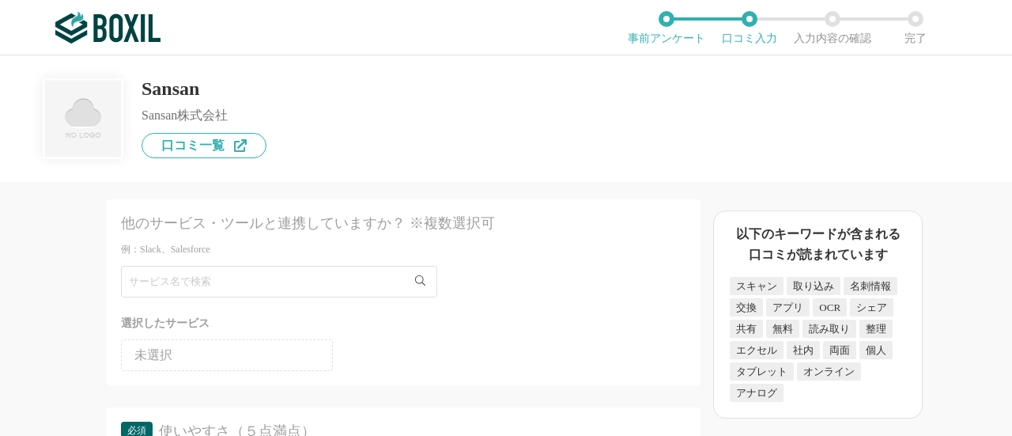
scroll to position [1977, 0]
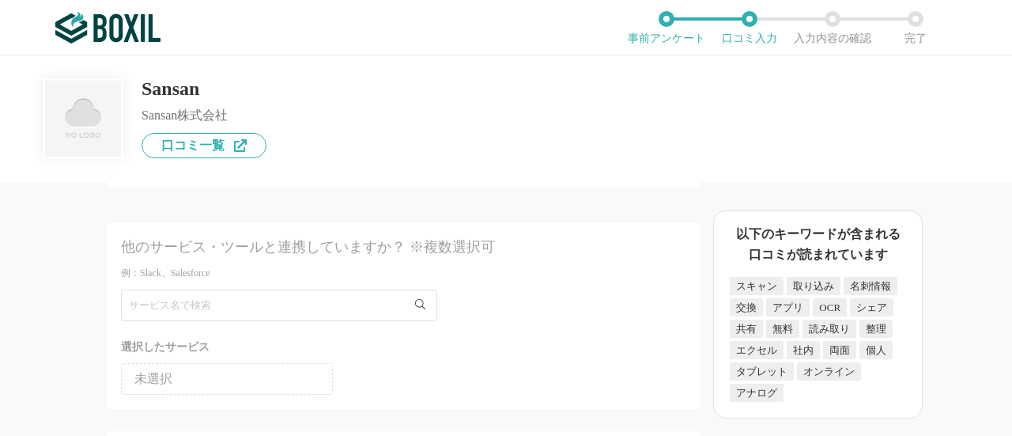
click at [177, 277] on div "例：Slack、Salesforce" at bounding box center [403, 273] width 565 height 13
drag, startPoint x: 216, startPoint y: 274, endPoint x: 171, endPoint y: 273, distance: 45.1
click at [171, 273] on div "例：Slack、Salesforce" at bounding box center [403, 273] width 565 height 13
copy div "Salesforce"
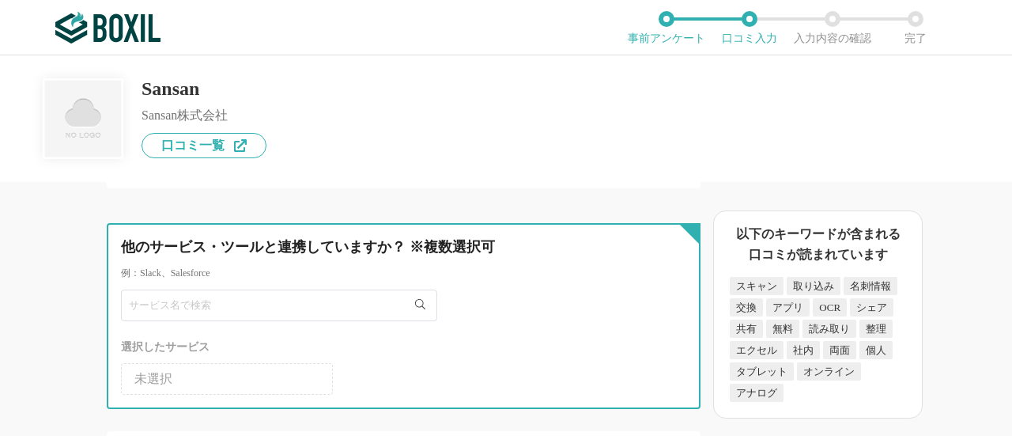
click at [160, 307] on input "text" at bounding box center [279, 305] width 316 height 32
paste input "Salesforce"
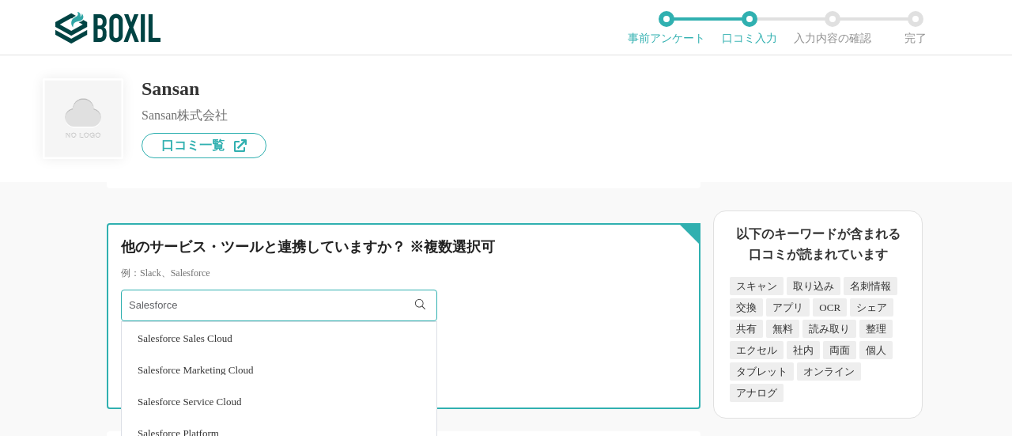
type input "Salesforce"
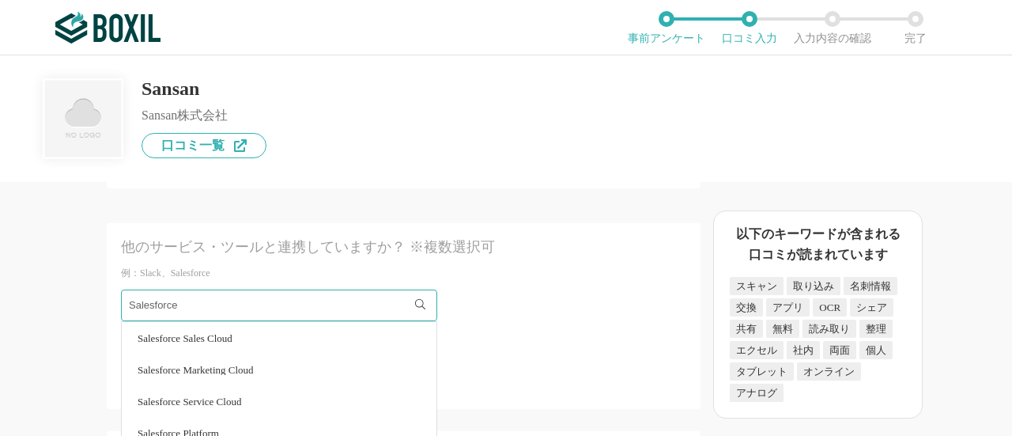
click at [210, 338] on span "Salesforce Sales Cloud" at bounding box center [185, 338] width 95 height 10
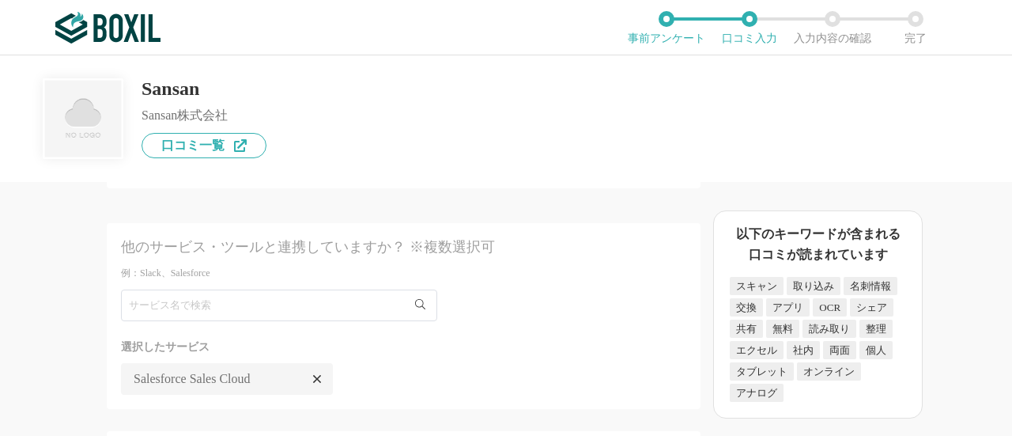
click at [177, 382] on span "Salesforce Sales Cloud" at bounding box center [192, 378] width 117 height 13
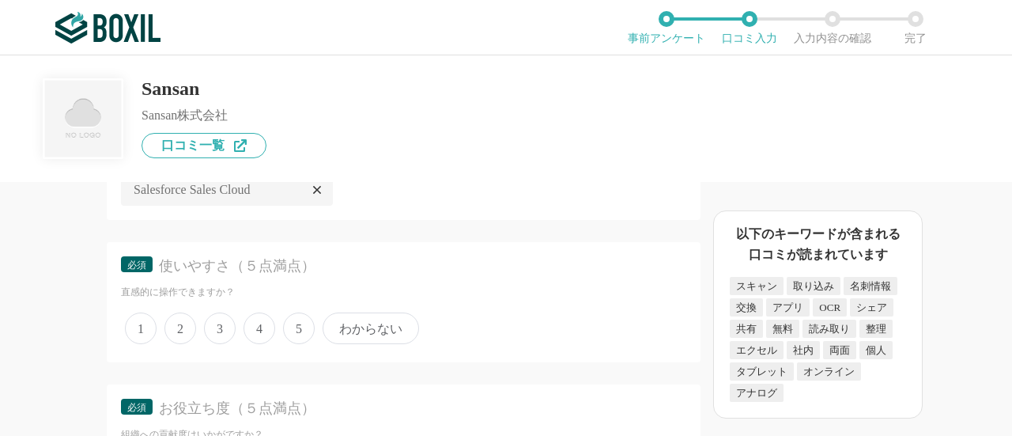
scroll to position [2214, 0]
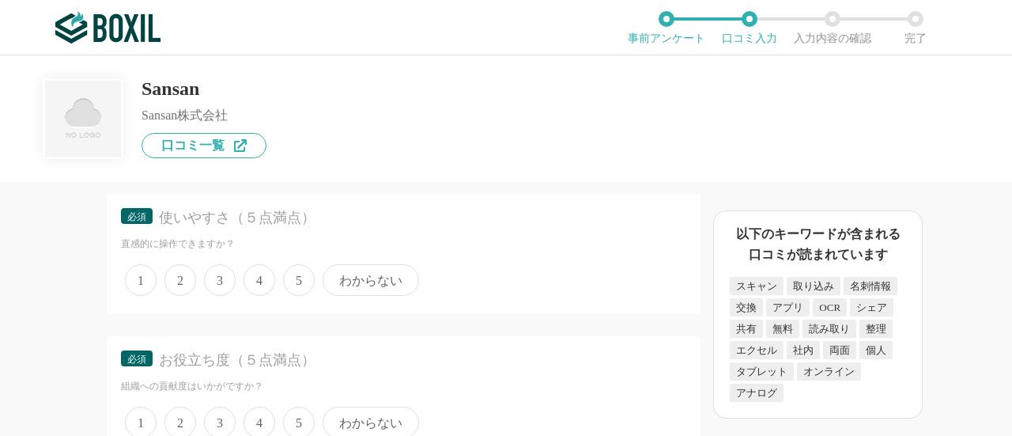
click at [220, 284] on span "3" at bounding box center [220, 280] width 32 height 32
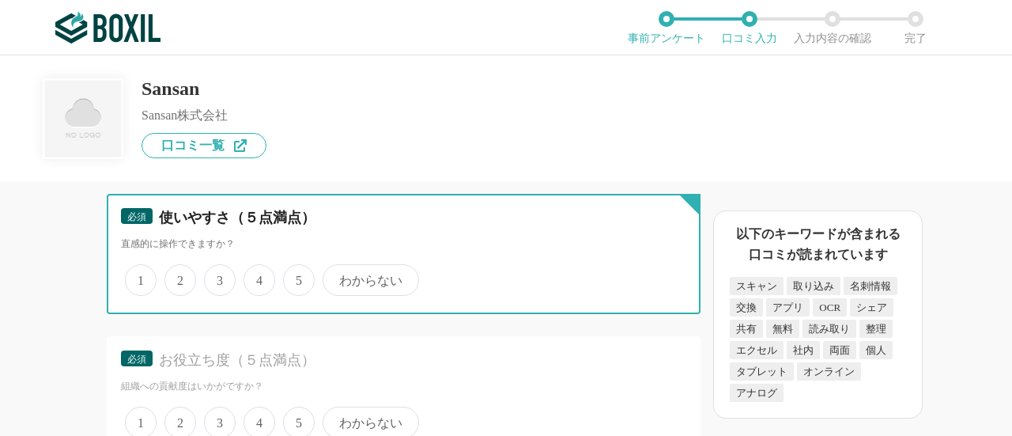
click at [218, 277] on input "3" at bounding box center [213, 272] width 10 height 10
radio input "true"
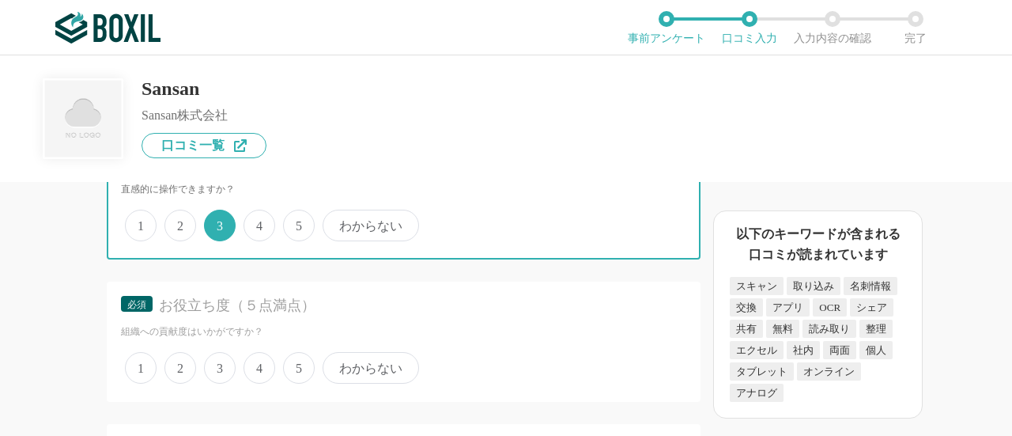
scroll to position [2373, 0]
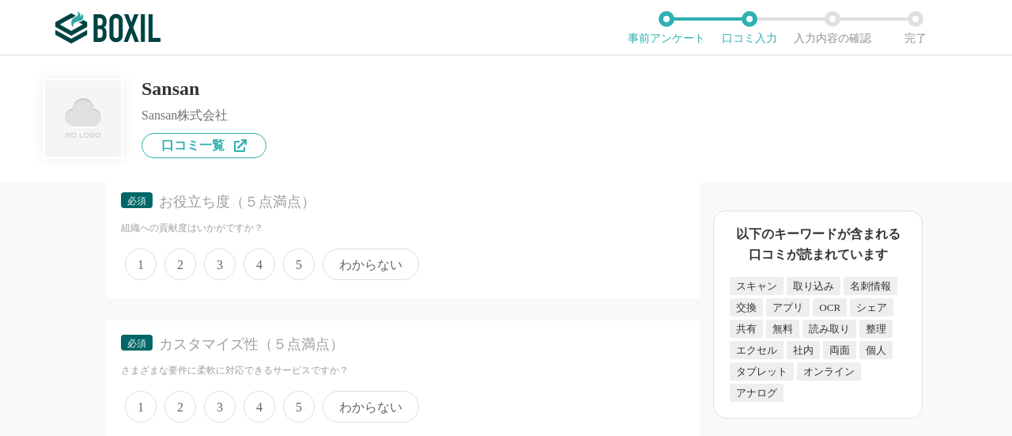
click at [216, 272] on span "3" at bounding box center [220, 264] width 32 height 32
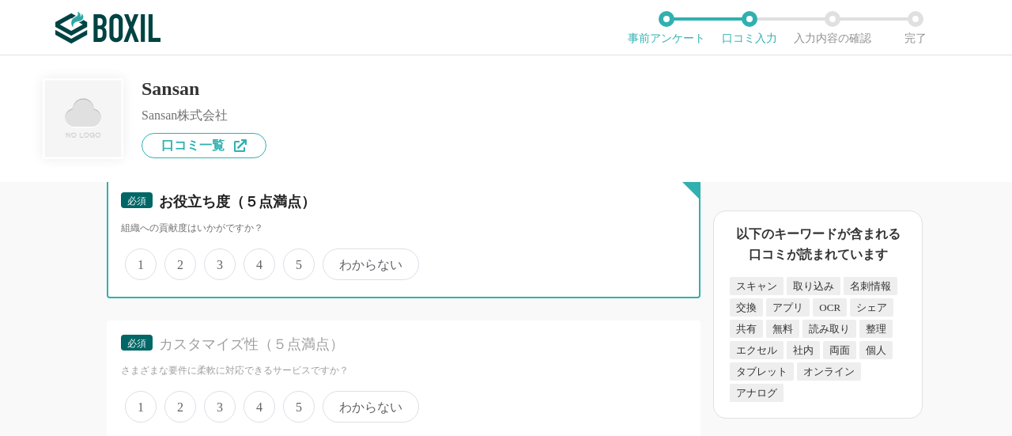
click at [216, 261] on input "3" at bounding box center [213, 256] width 10 height 10
radio input "true"
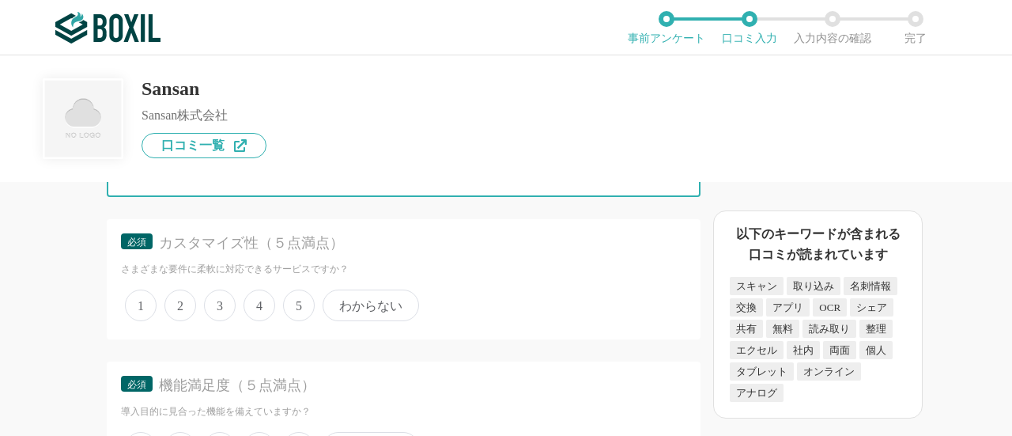
scroll to position [2531, 0]
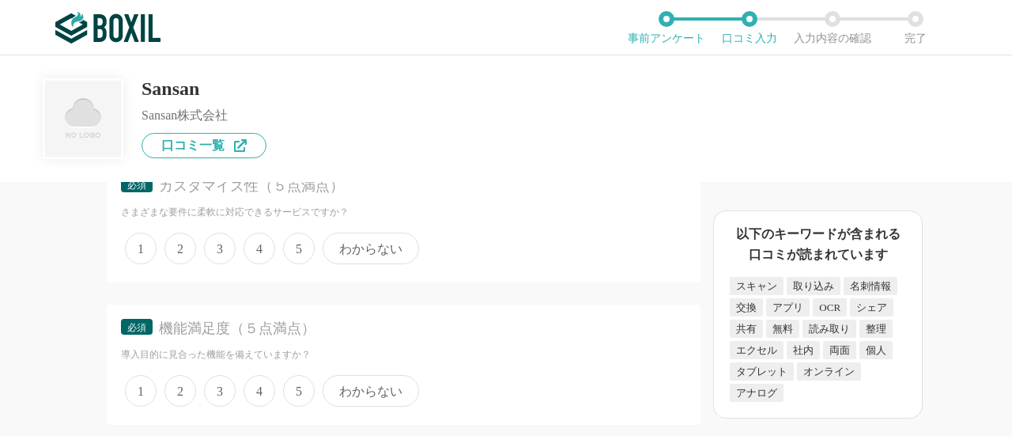
click at [217, 251] on span "3" at bounding box center [220, 249] width 32 height 32
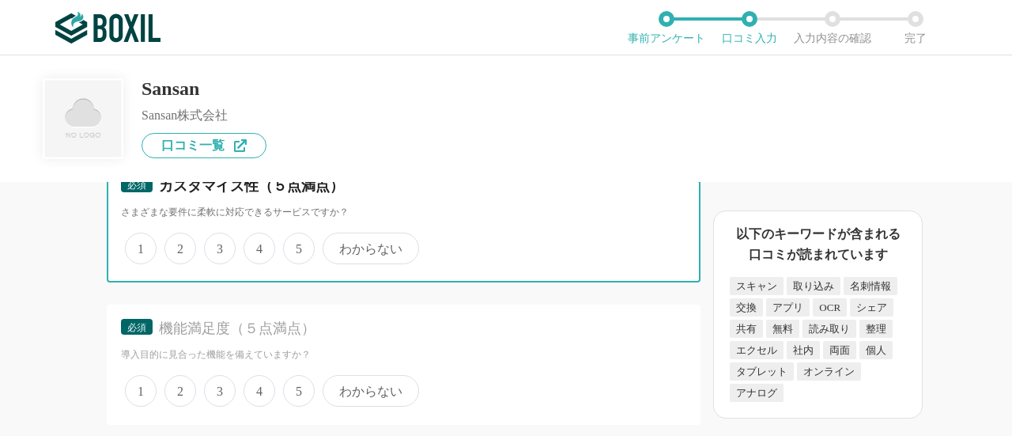
click at [217, 245] on input "3" at bounding box center [213, 240] width 10 height 10
radio input "true"
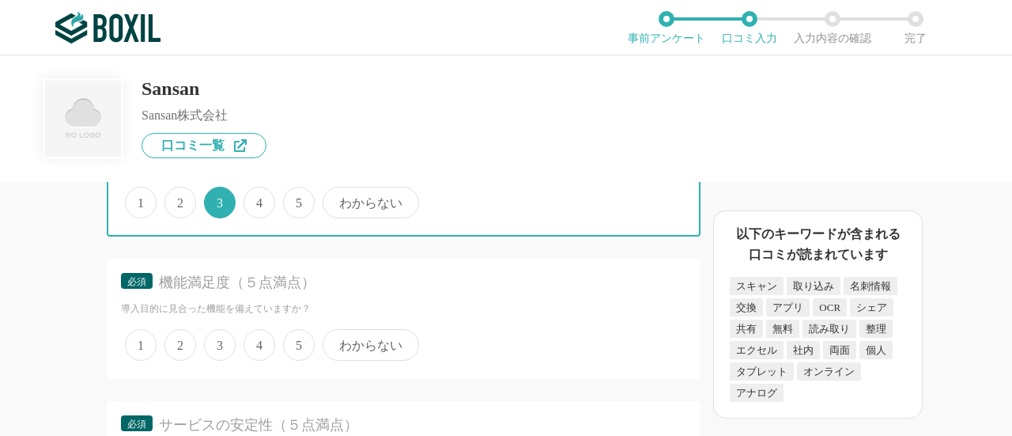
scroll to position [2610, 0]
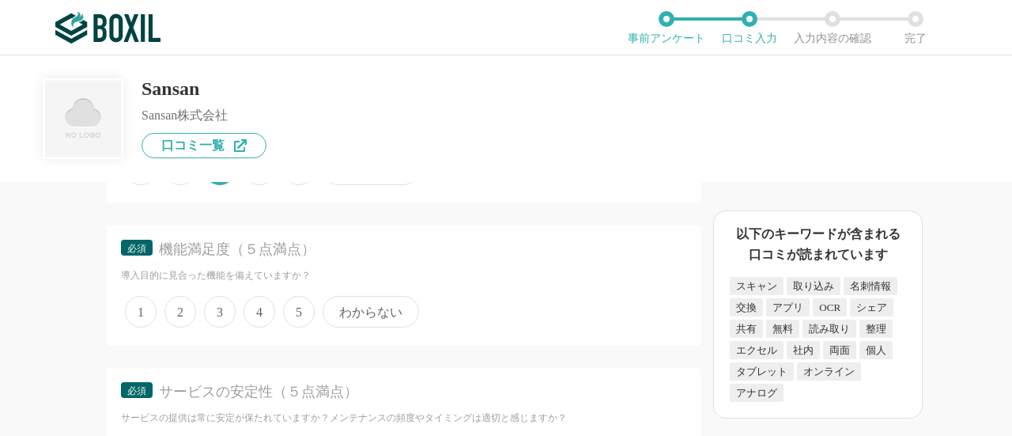
click at [214, 308] on span "3" at bounding box center [220, 312] width 32 height 32
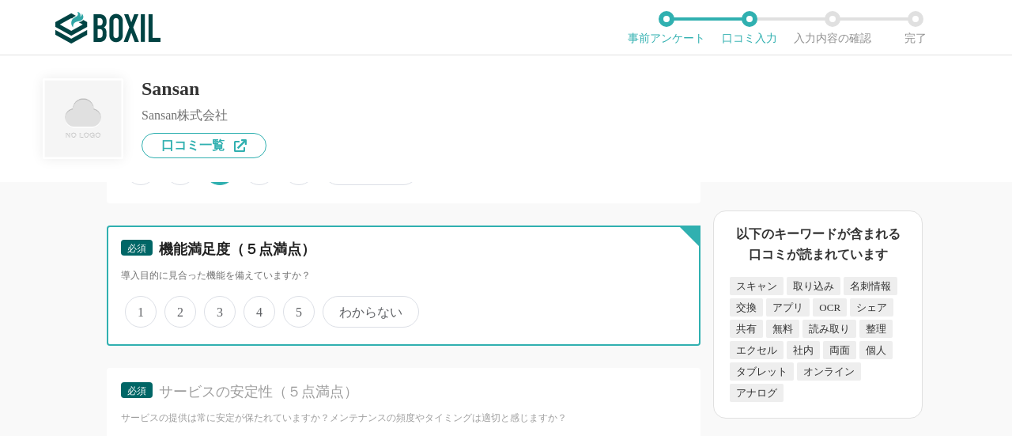
click at [214, 308] on input "3" at bounding box center [213, 303] width 10 height 10
radio input "true"
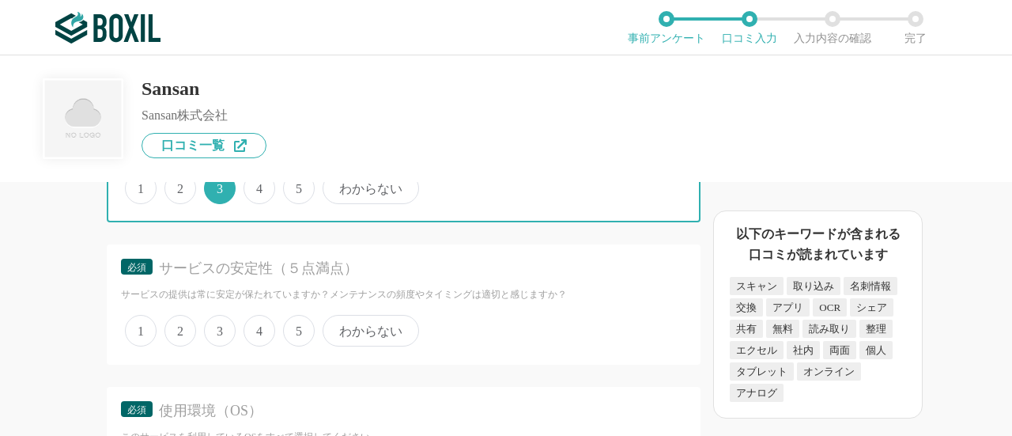
scroll to position [2768, 0]
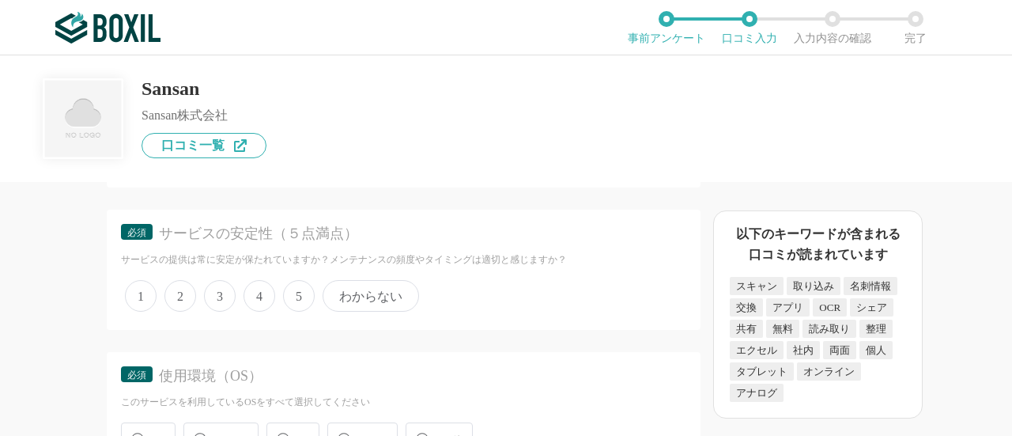
click at [221, 290] on span "3" at bounding box center [220, 296] width 32 height 32
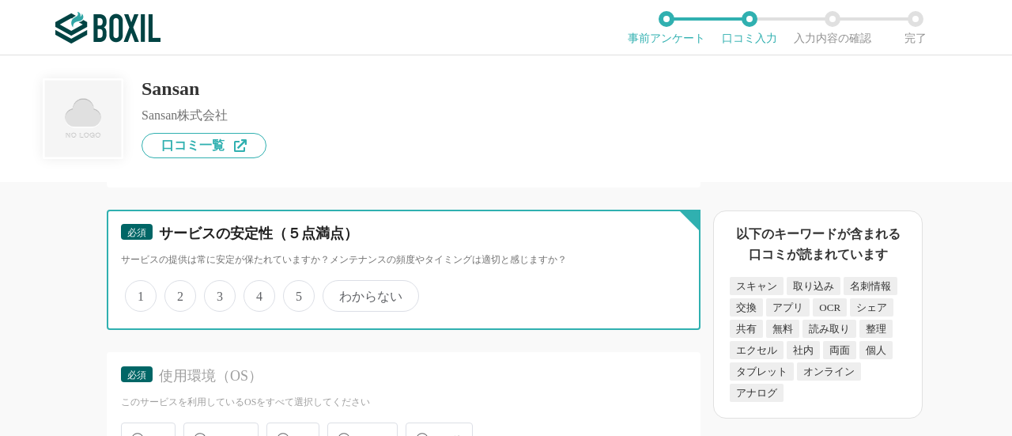
click at [218, 290] on input "3" at bounding box center [213, 287] width 10 height 10
radio input "true"
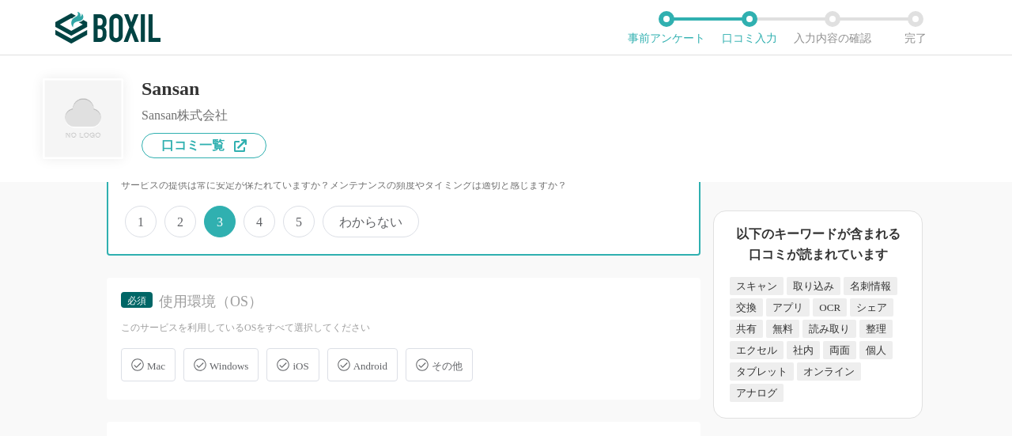
scroll to position [2926, 0]
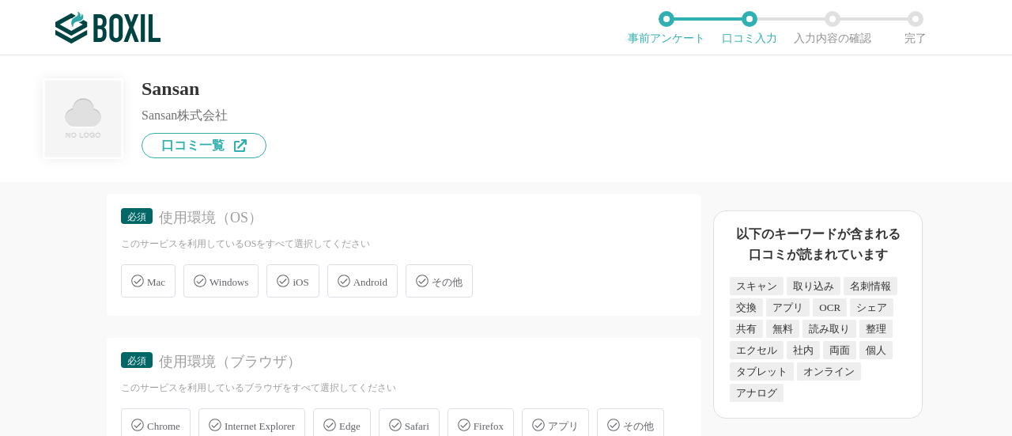
click at [210, 287] on span "Windows" at bounding box center [229, 282] width 39 height 12
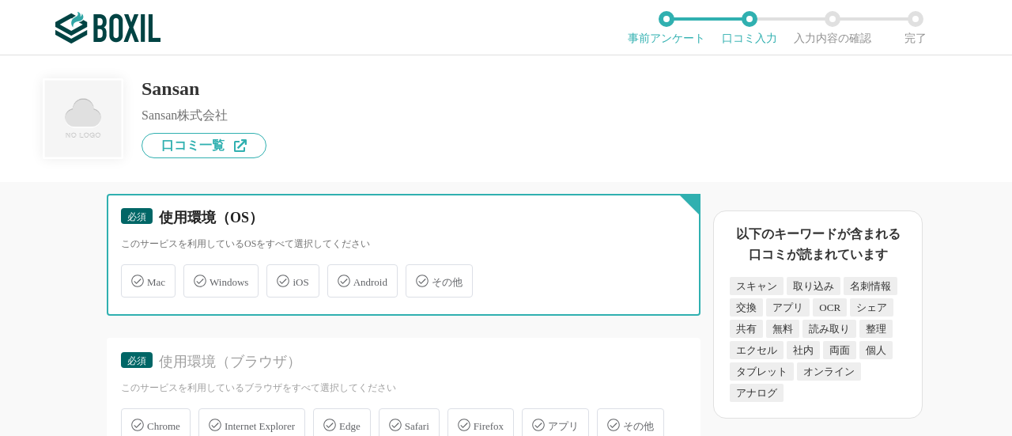
click at [197, 277] on input "Windows" at bounding box center [192, 272] width 10 height 10
checkbox input "true"
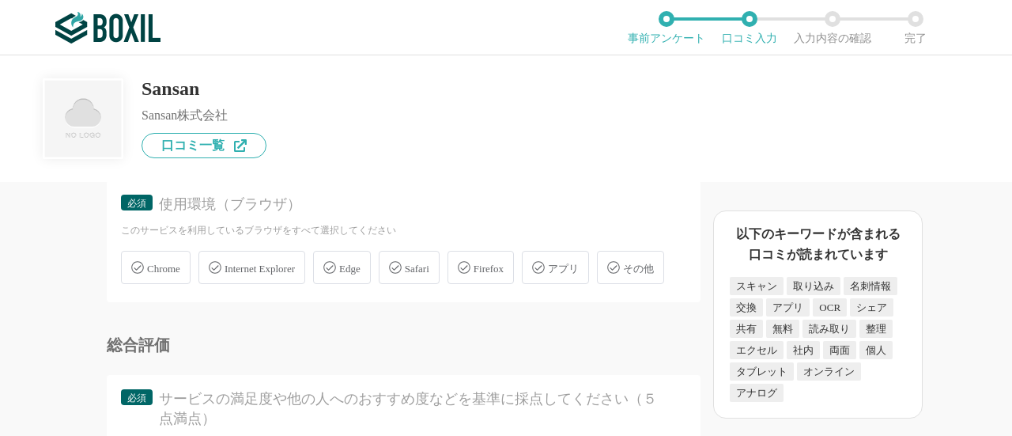
scroll to position [3084, 0]
click at [150, 265] on span "Chrome" at bounding box center [163, 268] width 33 height 12
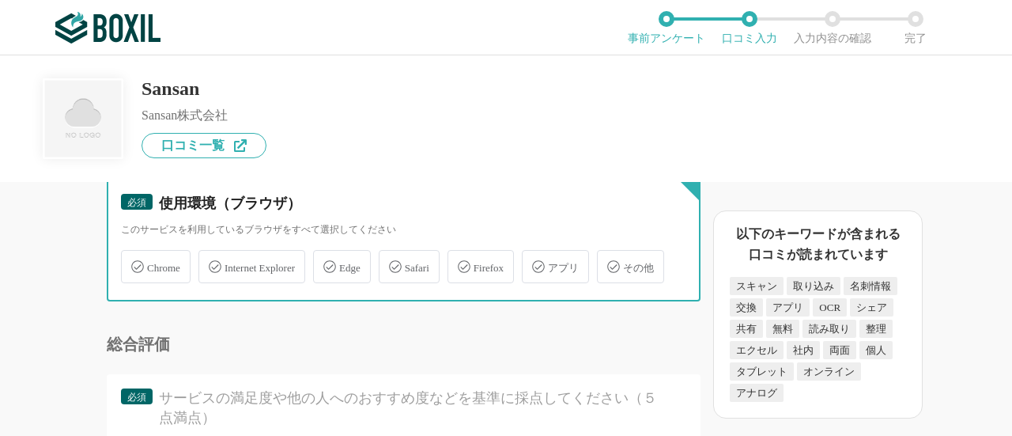
click at [134, 263] on input "Chrome" at bounding box center [129, 257] width 10 height 10
checkbox input "true"
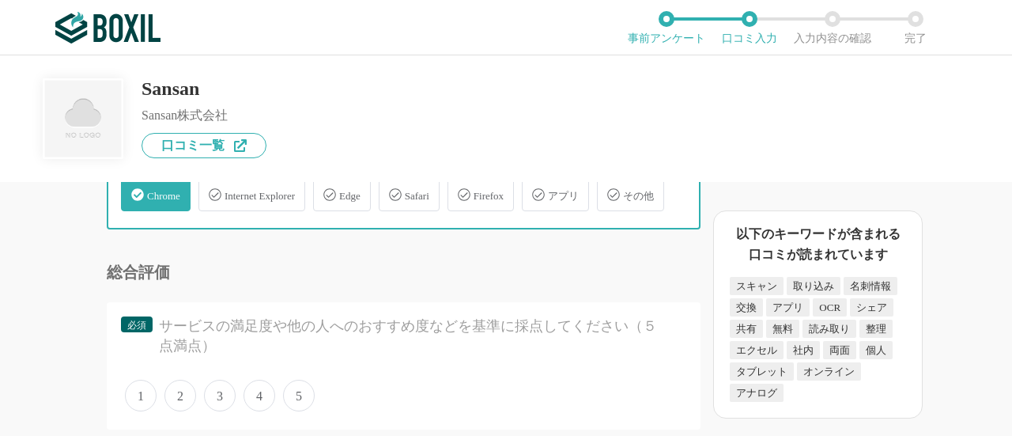
scroll to position [3243, 0]
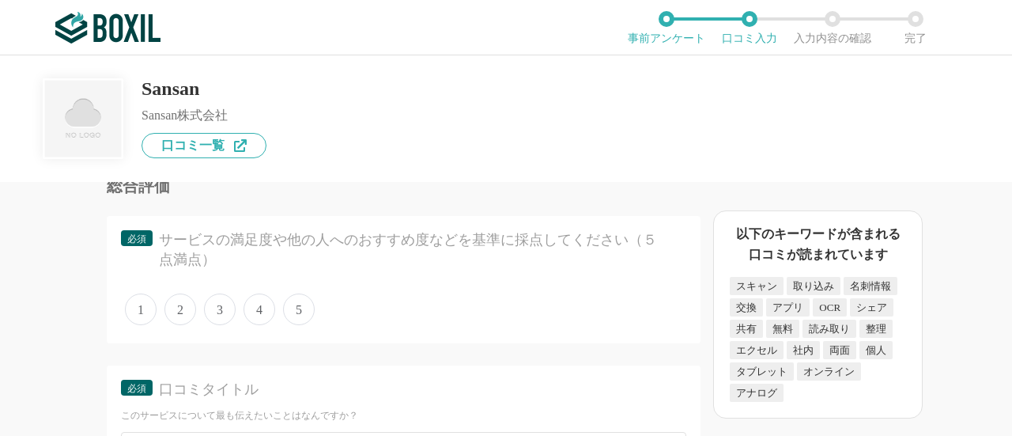
click at [221, 325] on span "3" at bounding box center [220, 309] width 32 height 32
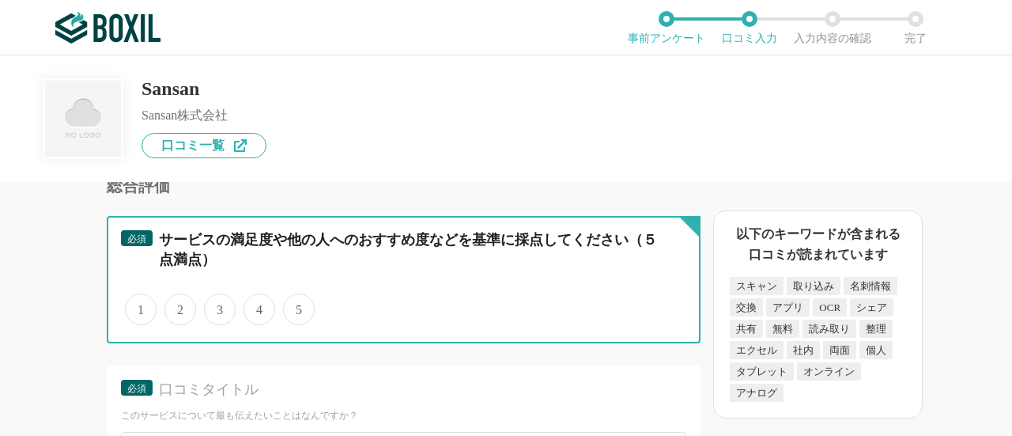
click at [218, 306] on input "3" at bounding box center [213, 301] width 10 height 10
radio input "true"
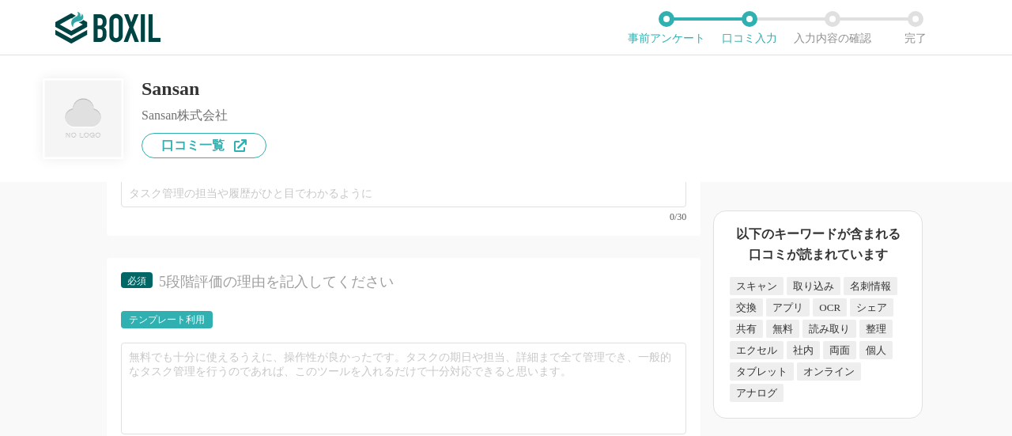
scroll to position [3401, 0]
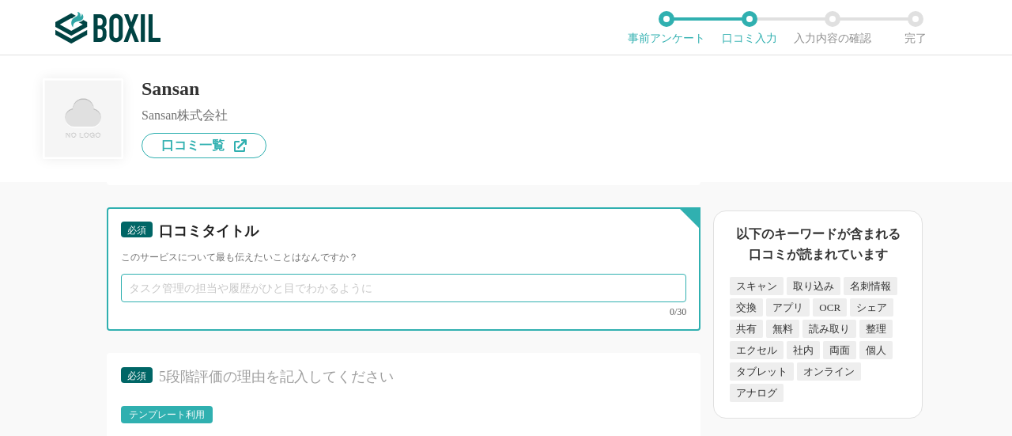
click at [270, 302] on input "text" at bounding box center [403, 288] width 565 height 28
type input "s"
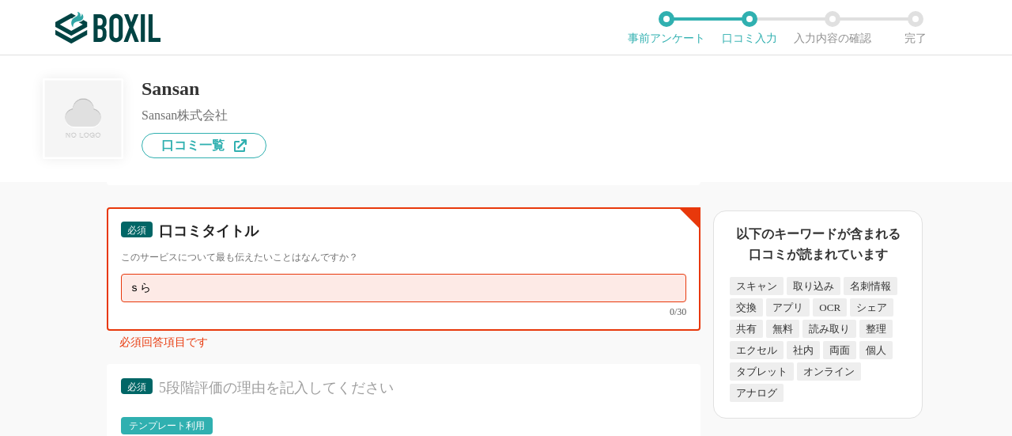
type input "ｓ"
type input "な"
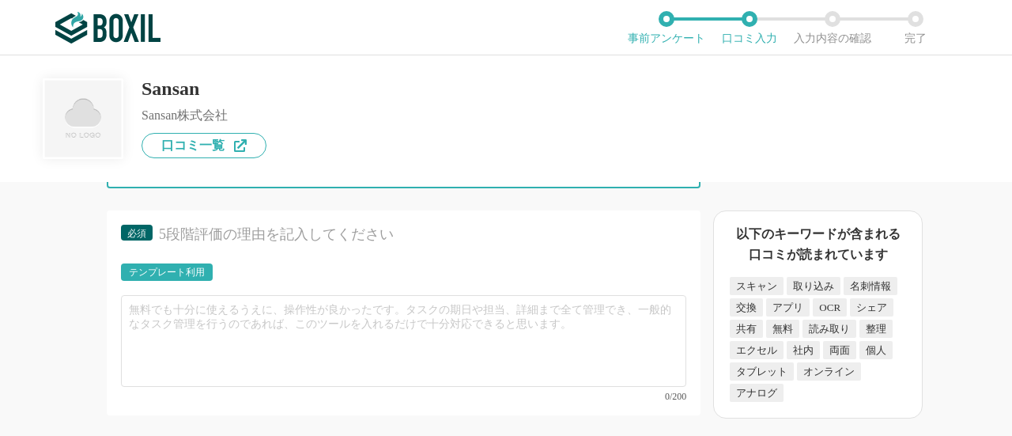
scroll to position [3559, 0]
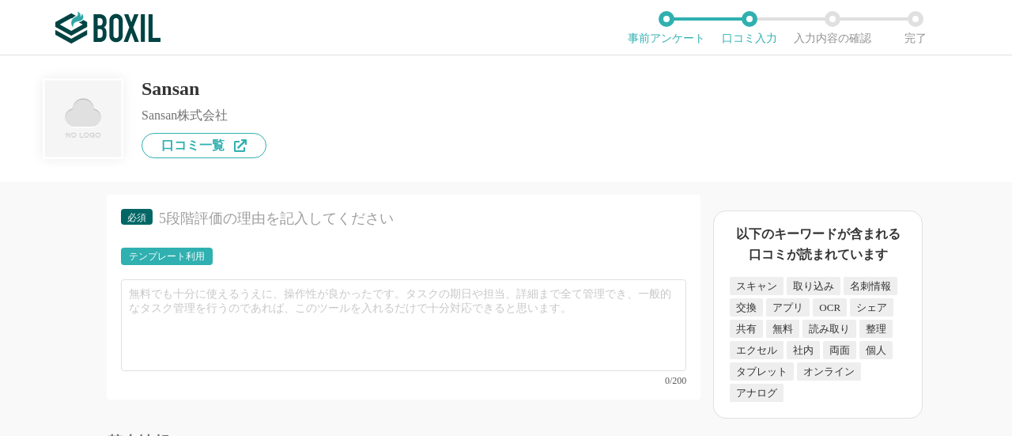
type input "使ってみると・・・"
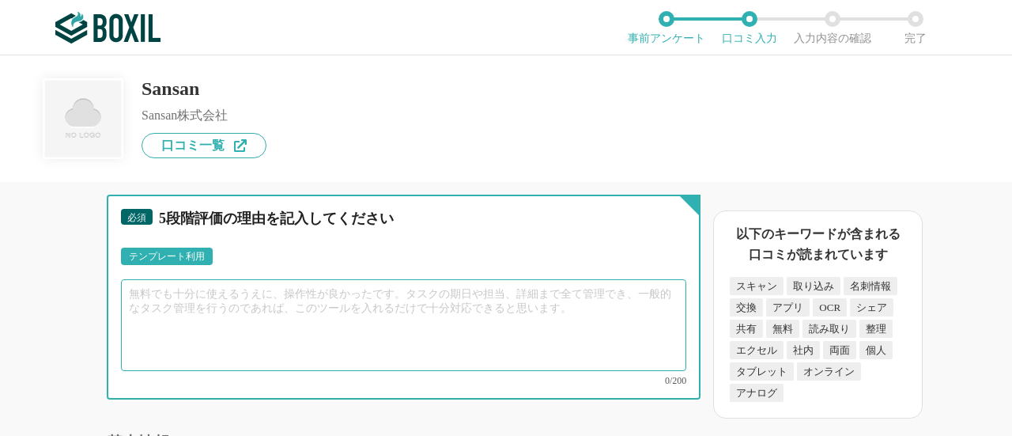
click at [279, 337] on textarea at bounding box center [403, 325] width 565 height 92
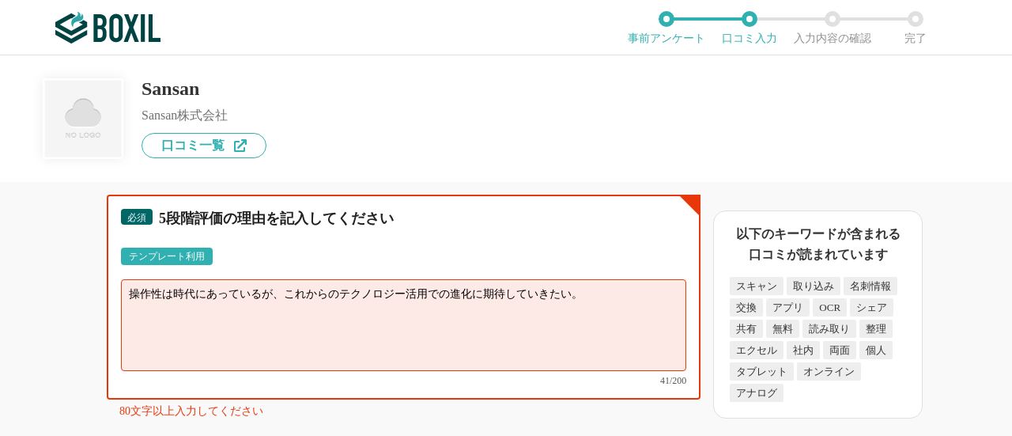
click at [168, 330] on textarea "操作性は時代にあっているが、これからのテクノロジー活用での進化に期待していきたい。" at bounding box center [403, 325] width 565 height 92
click at [632, 331] on textarea "操作性、機能性は時代にあっているが、これからのテクノロジー活用での進化に期待していきたい。" at bounding box center [403, 325] width 565 height 92
drag, startPoint x: 323, startPoint y: 331, endPoint x: 635, endPoint y: 329, distance: 312.4
click at [635, 329] on textarea "操作性、機能性は時代にあっているが、これからのテクノロジー活用での進化に期待していきたい。" at bounding box center [403, 325] width 565 height 92
click at [626, 338] on textarea "操作性、機能性は時代にあっているが、これからのテクノロジー活用での進化に期待していきたい。" at bounding box center [403, 325] width 565 height 92
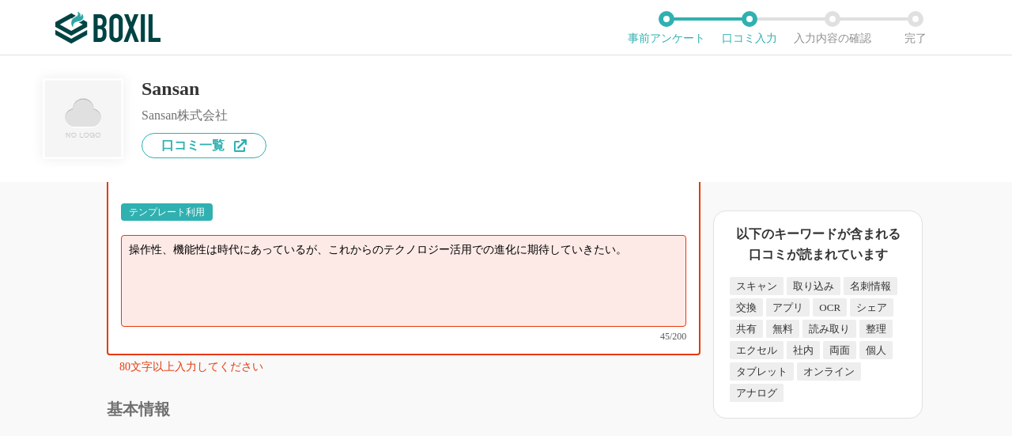
scroll to position [3638, 0]
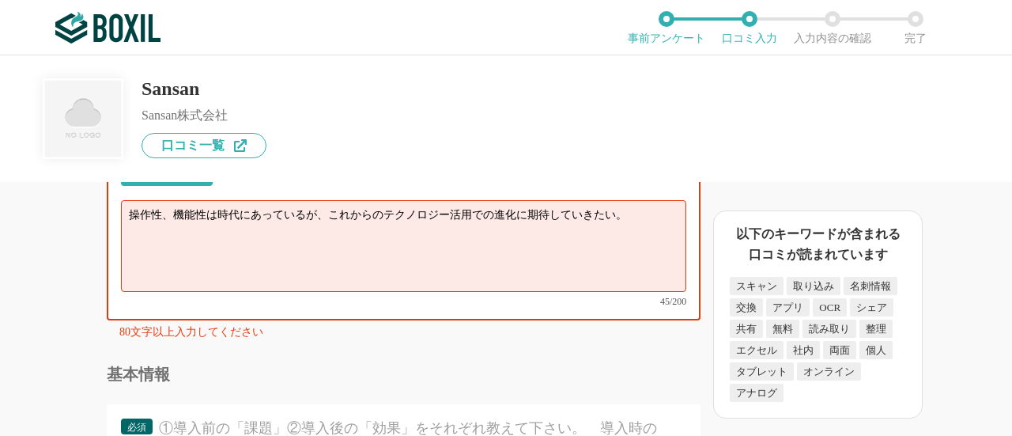
click at [327, 255] on textarea "操作性、機能性は時代にあっているが、これからのテクノロジー活用での進化に期待していきたい。" at bounding box center [403, 246] width 565 height 92
drag, startPoint x: 517, startPoint y: 255, endPoint x: 574, endPoint y: 187, distance: 88.7
click at [518, 255] on textarea "操作性、機能性は時代にあっているが、これからのテクノロジー活用での進化に期待していきたい。" at bounding box center [403, 246] width 565 height 92
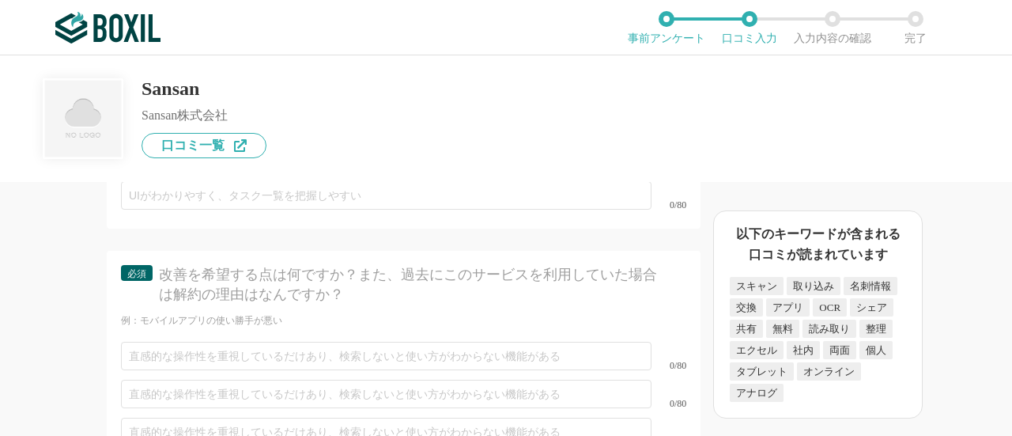
scroll to position [4590, 0]
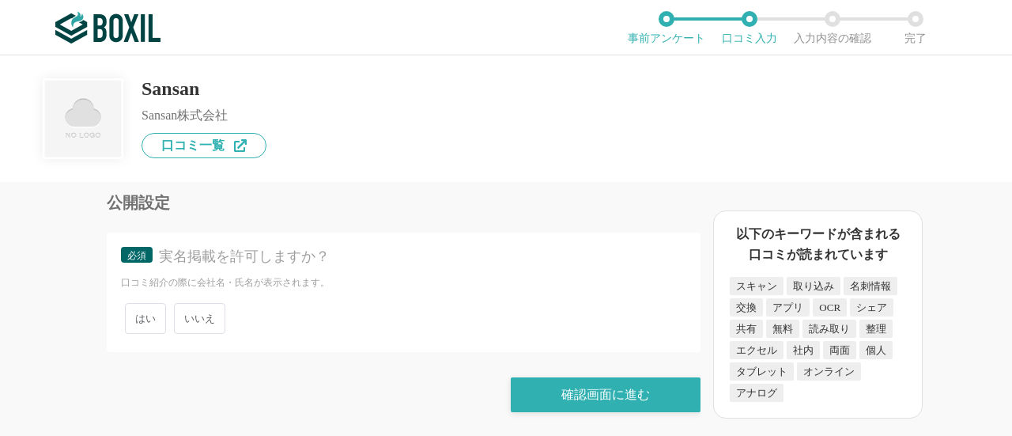
type textarea "操作性、機能性は時代にあっているが、これからのテクノロジー活用での進化とデータ活用のＡＩ化による、コストパフォーマンスや期待していきたい。パーソナルユースとし…"
click at [185, 322] on span "いいえ" at bounding box center [199, 318] width 51 height 31
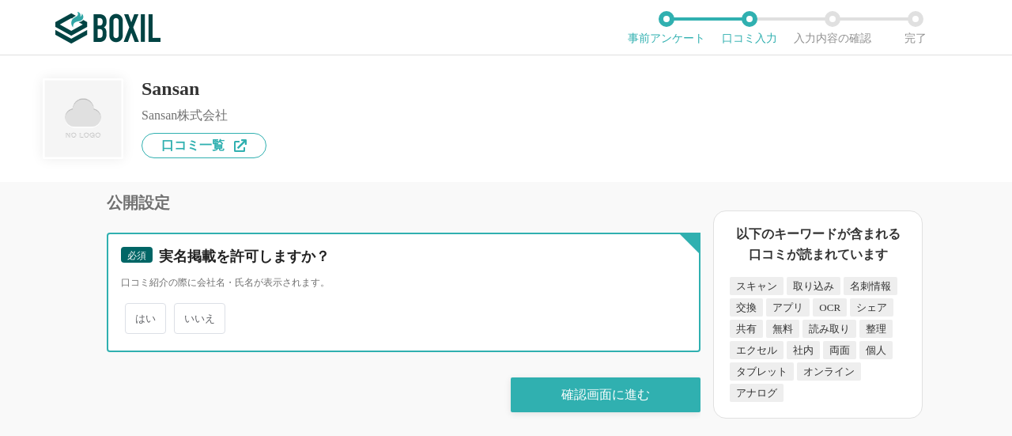
click at [185, 316] on input "いいえ" at bounding box center [183, 310] width 10 height 10
radio input "true"
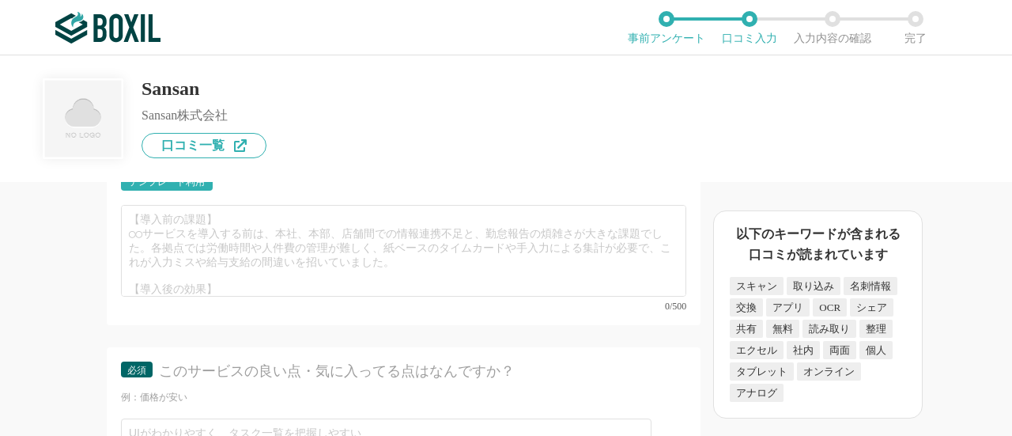
scroll to position [44, 0]
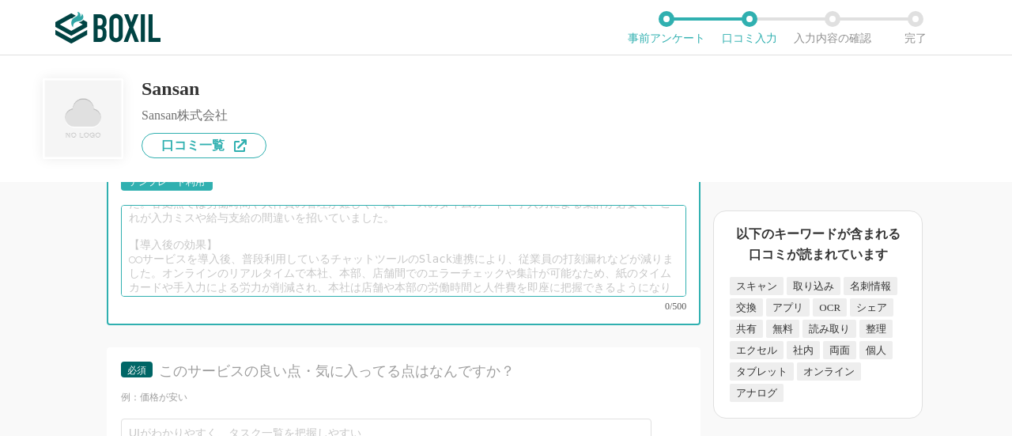
drag, startPoint x: 238, startPoint y: 305, endPoint x: 266, endPoint y: 270, distance: 45.1
click at [35, 191] on div "名刺管理ソフトの機能について（5点満点で評価してください） OCR（文字認識） 1 2 3 4 5 利用していない オペレーター入力代行 1 2 3 4 5 …" at bounding box center [350, 309] width 701 height 254
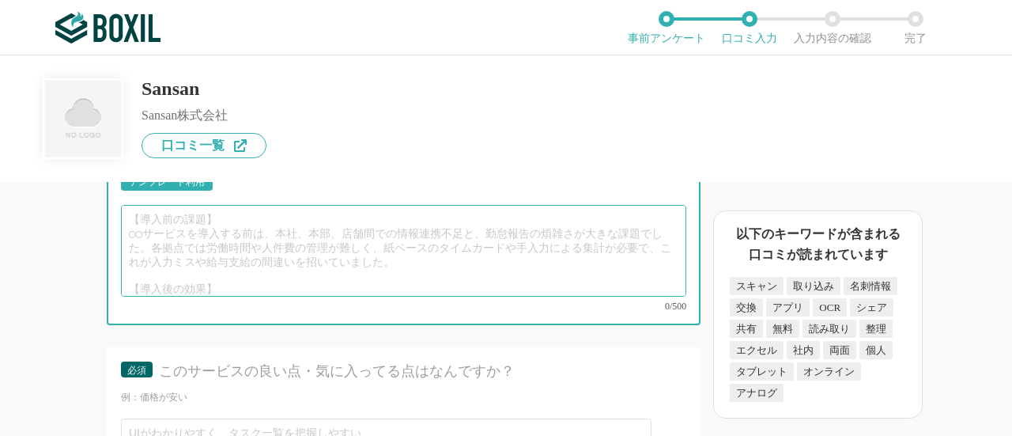
drag, startPoint x: 133, startPoint y: 244, endPoint x: 293, endPoint y: 291, distance: 166.7
click at [324, 325] on div "必須 ①導入前の「課題」②導入後の「効果」をそれぞれ教えて下さい。　導入時の工夫や苦労したことなどもあればご記載ください。 課題解決に役立った「機能」や「サポ…" at bounding box center [404, 199] width 594 height 251
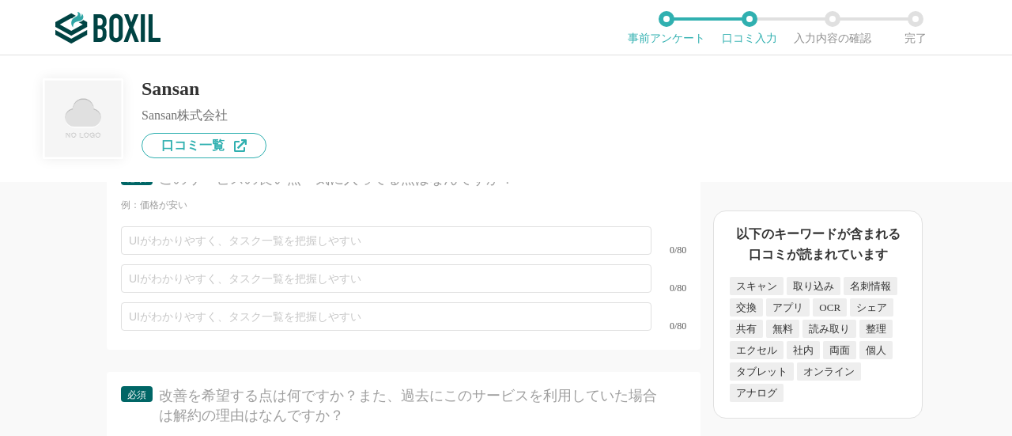
scroll to position [4116, 0]
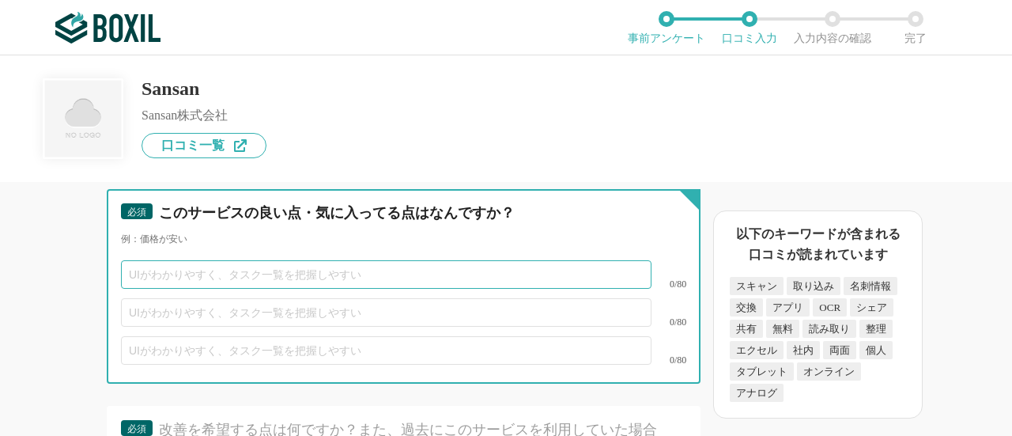
click at [183, 289] on input "text" at bounding box center [386, 274] width 531 height 28
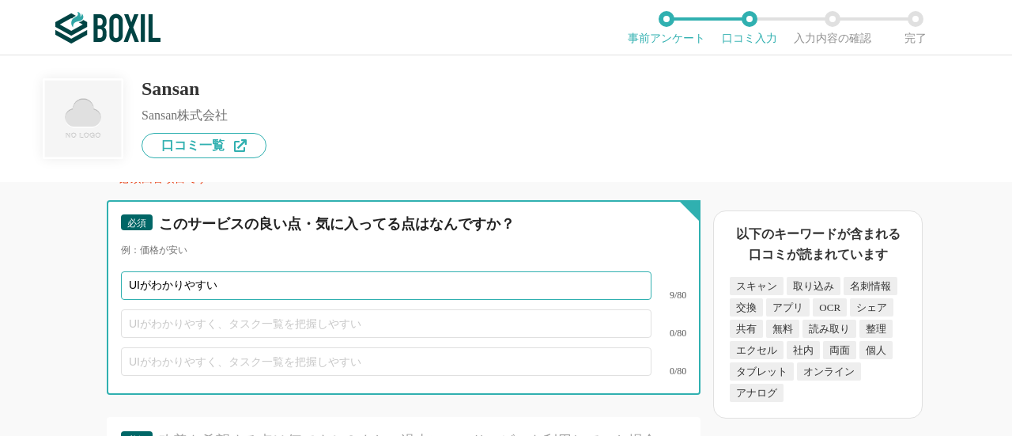
type input "UIがわかりやすい"
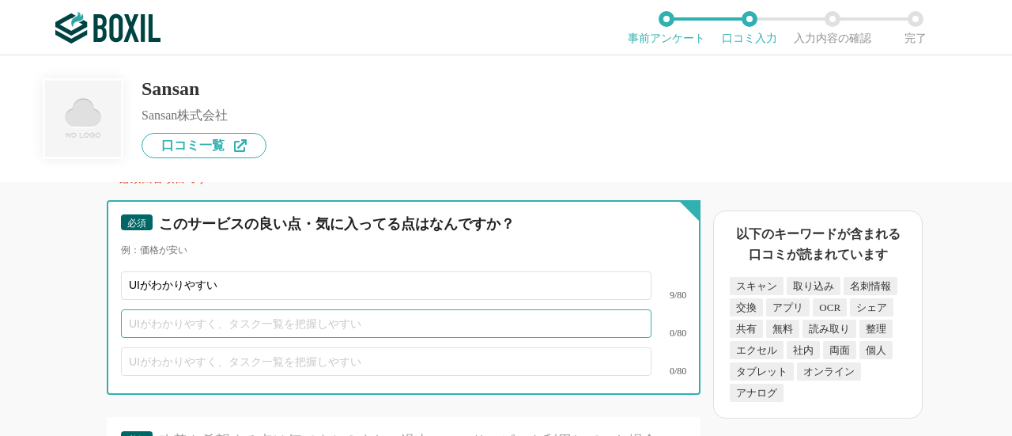
click at [242, 338] on input "text" at bounding box center [386, 323] width 531 height 28
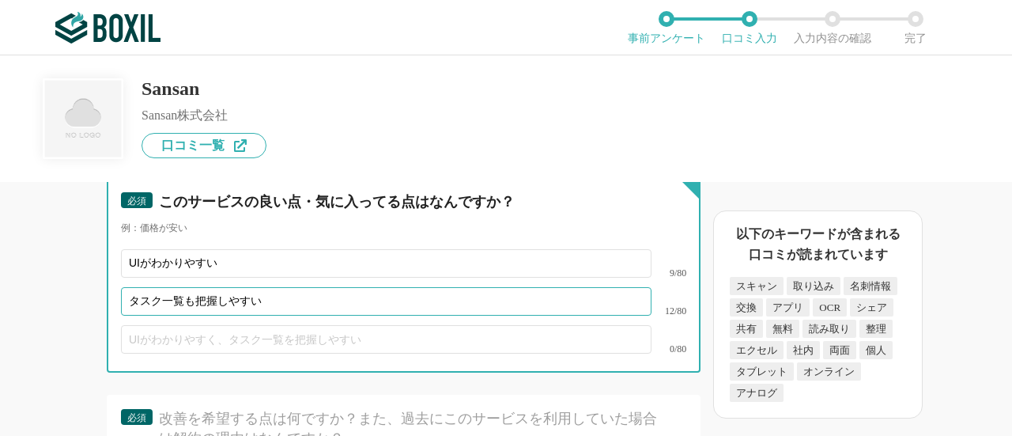
scroll to position [4195, 0]
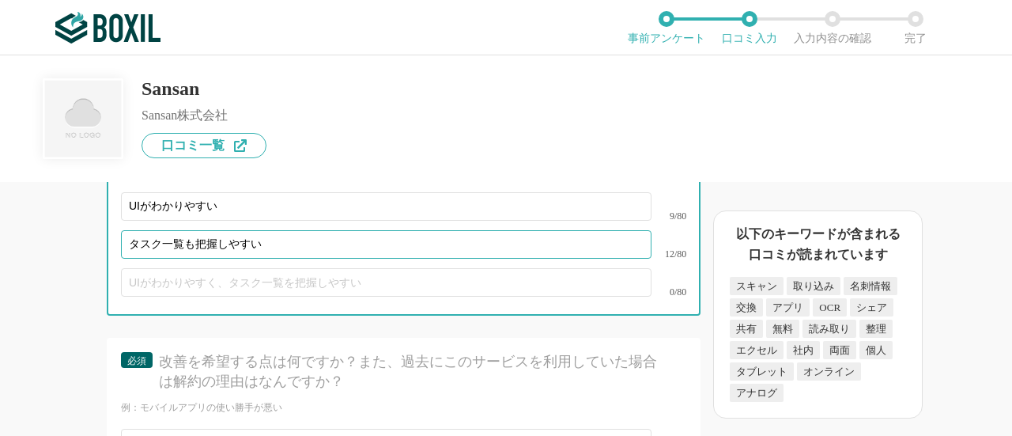
type input "タスク一覧も把握しやすい"
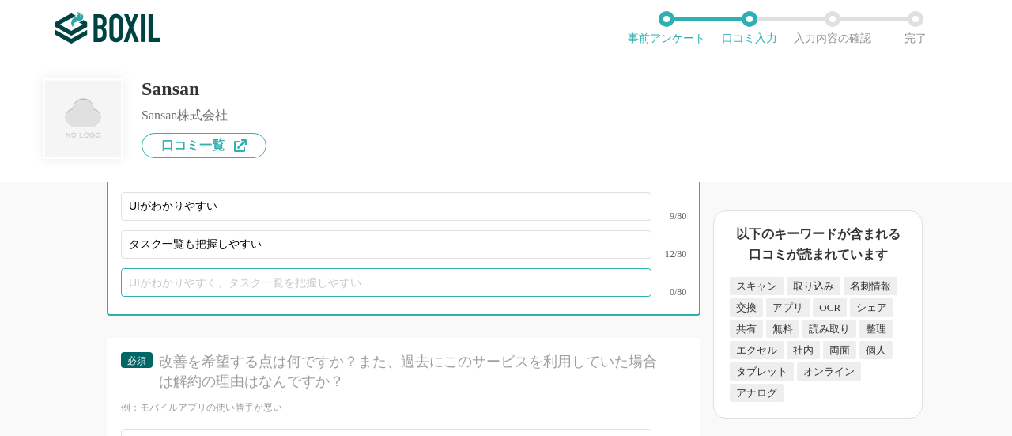
click at [214, 297] on input "text" at bounding box center [386, 282] width 531 height 28
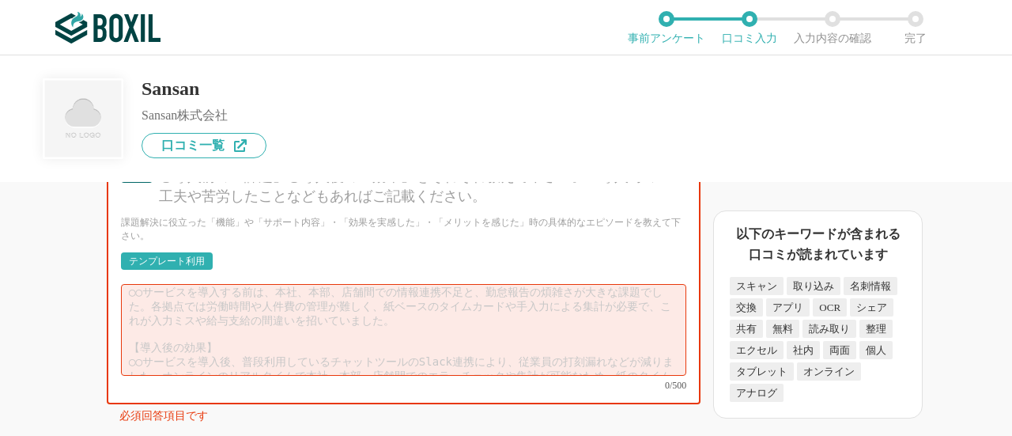
scroll to position [0, 0]
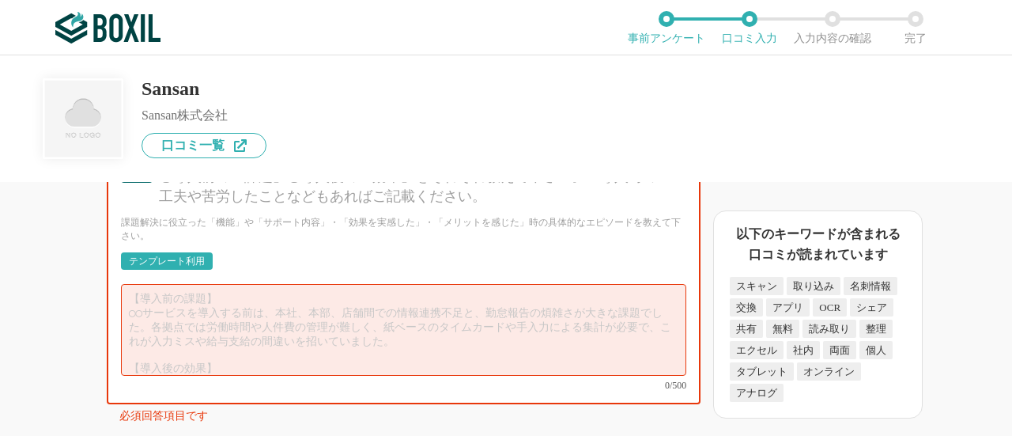
click at [170, 266] on div "テンプレート利用" at bounding box center [167, 260] width 76 height 9
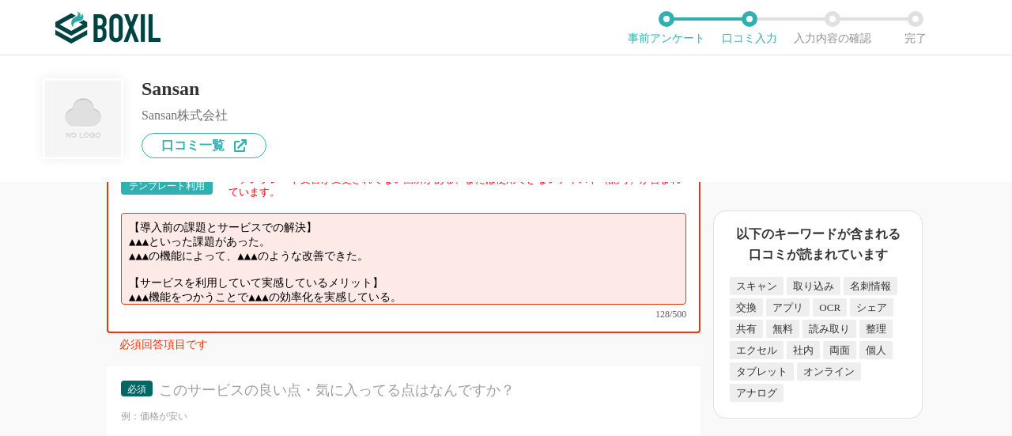
click at [166, 264] on textarea "【導入前の課題とサービスでの解決】 ▲▲▲といった課題があった。 ▲▲▲の機能によって、▲▲▲のような改善できた。 【サービスを利用していて実感しているメリッ…" at bounding box center [403, 259] width 565 height 92
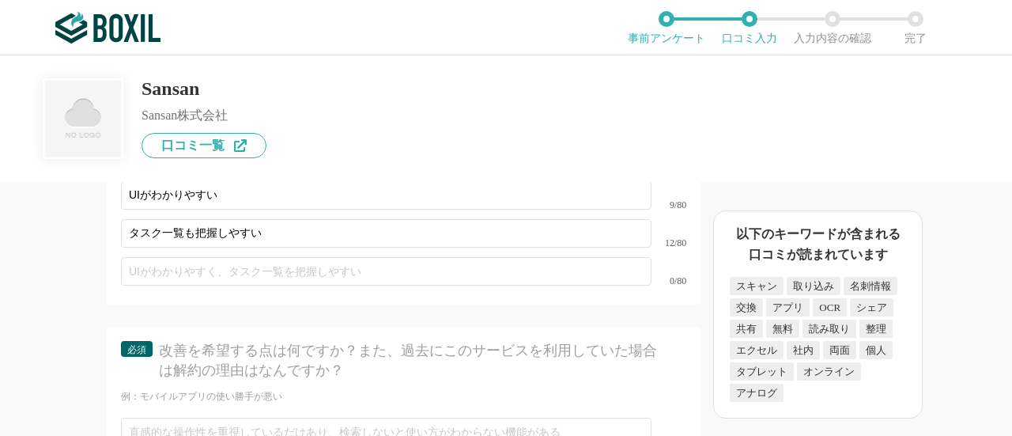
scroll to position [4353, 0]
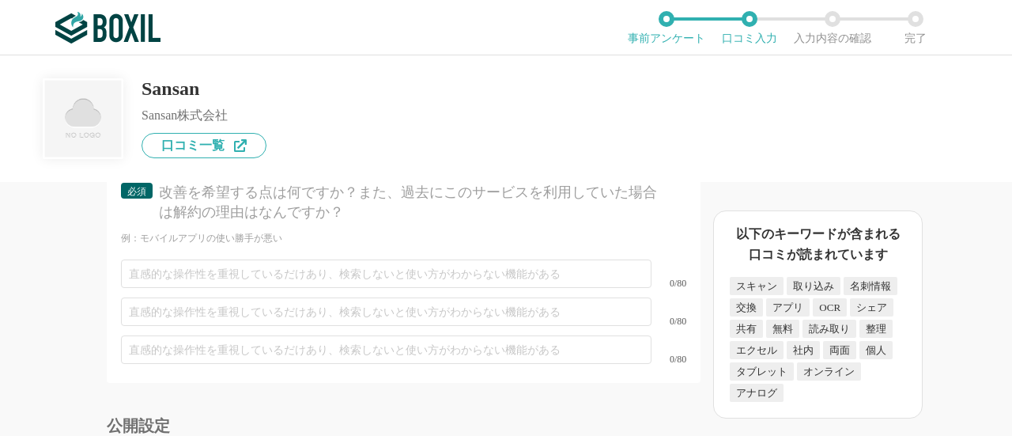
type textarea "【導入前の課題とサービスでの解決】 操作性といった課題があった。 わかりやすい機能によって、操作性は改善できた。 【サービスを利用していて実感しているメリット…"
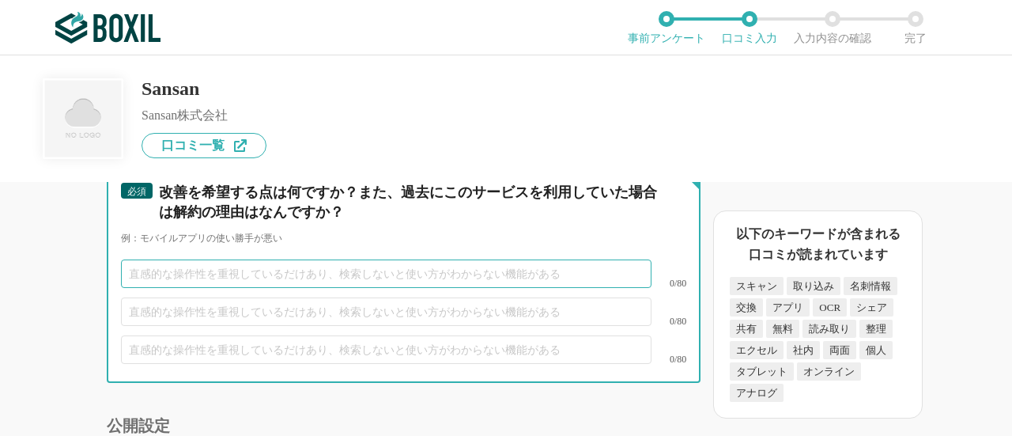
click at [140, 288] on input "text" at bounding box center [386, 273] width 531 height 28
type input "モバイルアプリの使い勝手"
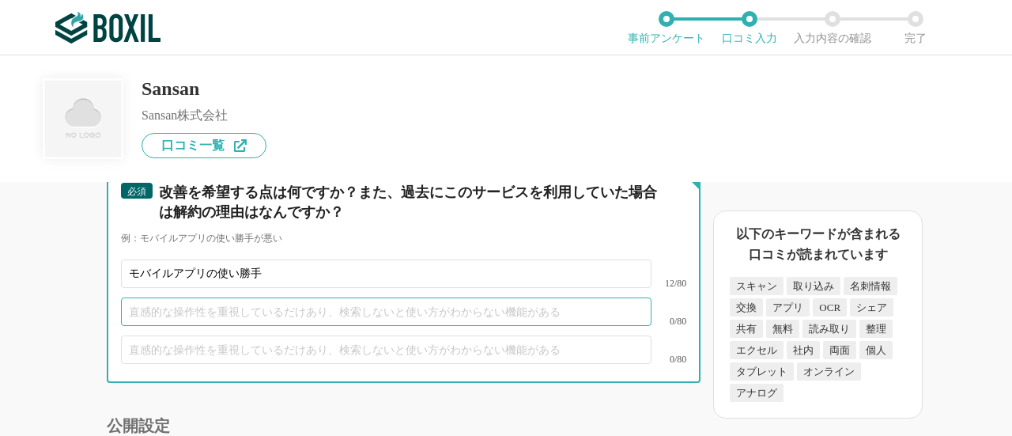
click at [148, 326] on input "text" at bounding box center [386, 311] width 531 height 28
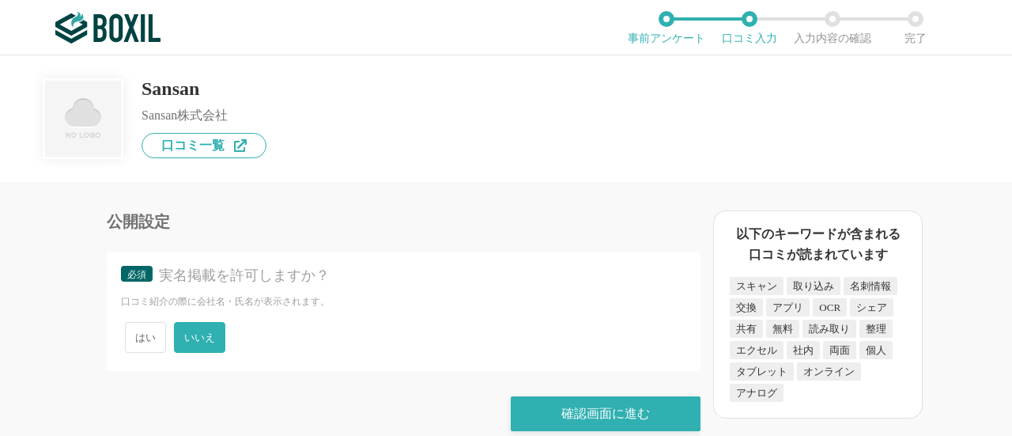
scroll to position [4590, 0]
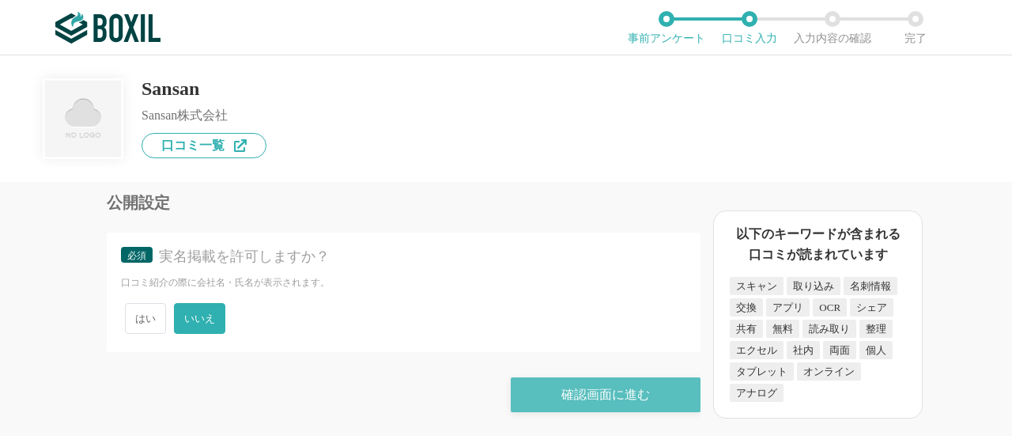
type input "直感的な操作性"
click at [614, 393] on div "確認画面に進む" at bounding box center [606, 394] width 190 height 35
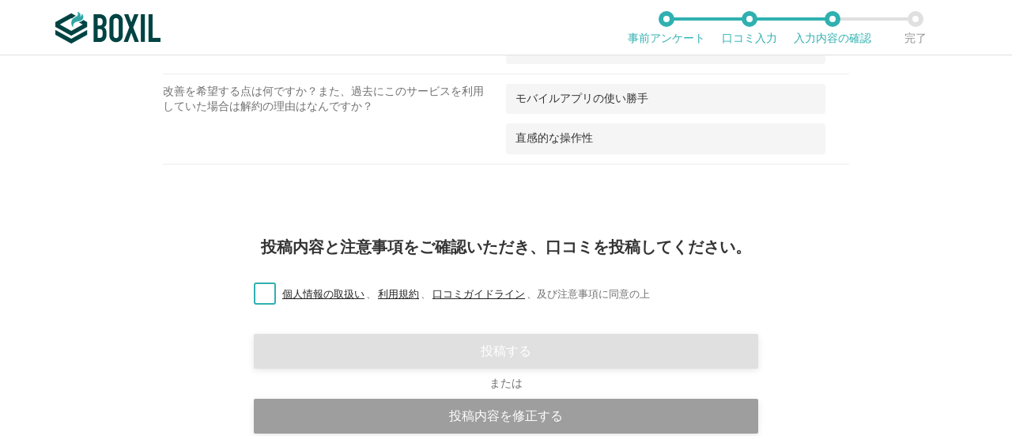
scroll to position [2010, 0]
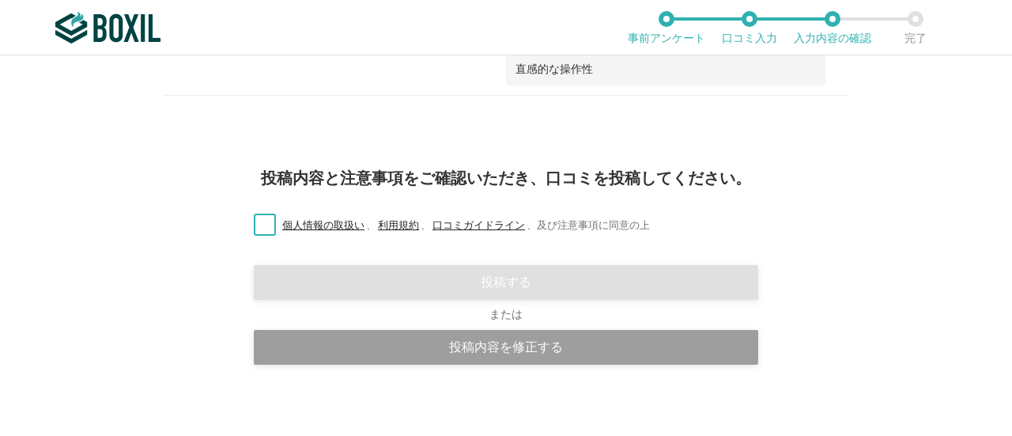
click at [264, 217] on label "個人情報の取扱い 、 利用規約 、 口コミガイドライン 、 及び注意事項に同意の上" at bounding box center [445, 225] width 409 height 17
click at [0, 0] on input "個人情報の取扱い 、 利用規約 、 口コミガイドライン 、 及び注意事項に同意の上" at bounding box center [0, 0] width 0 height 0
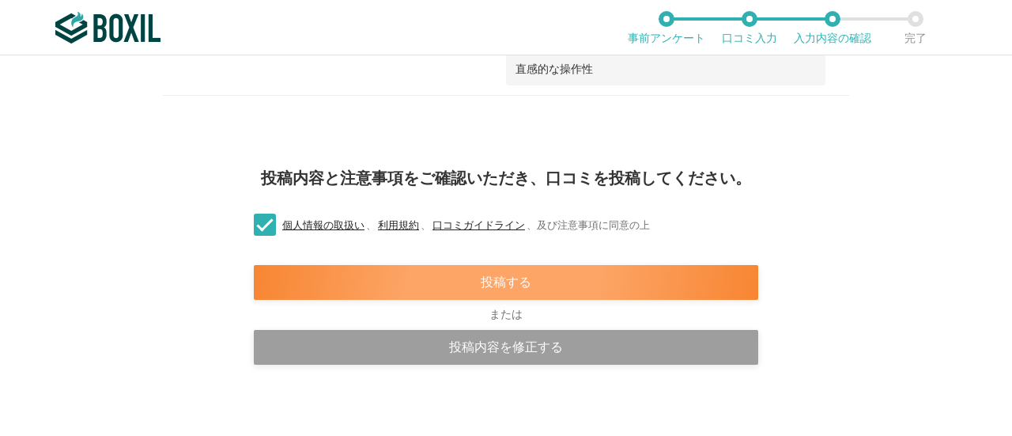
click at [475, 271] on div "投稿する" at bounding box center [506, 282] width 505 height 35
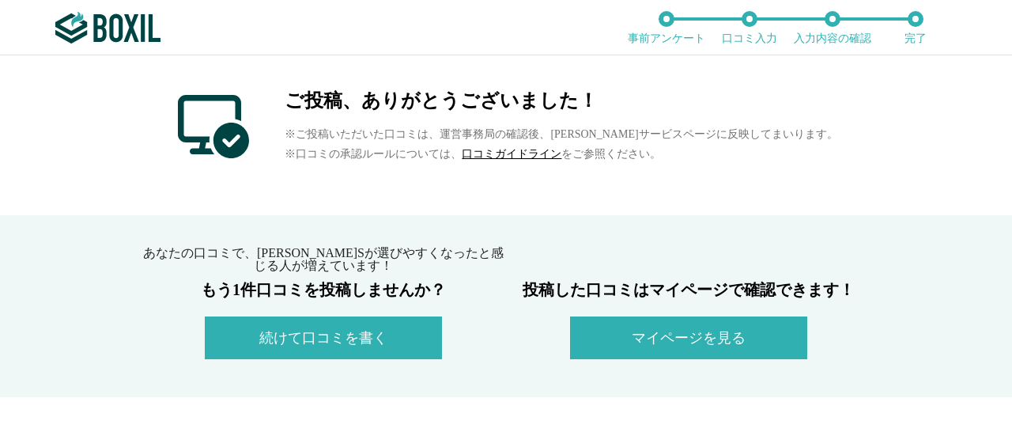
click at [666, 335] on button "マイページを見る" at bounding box center [688, 337] width 237 height 43
